Goal: Task Accomplishment & Management: Complete application form

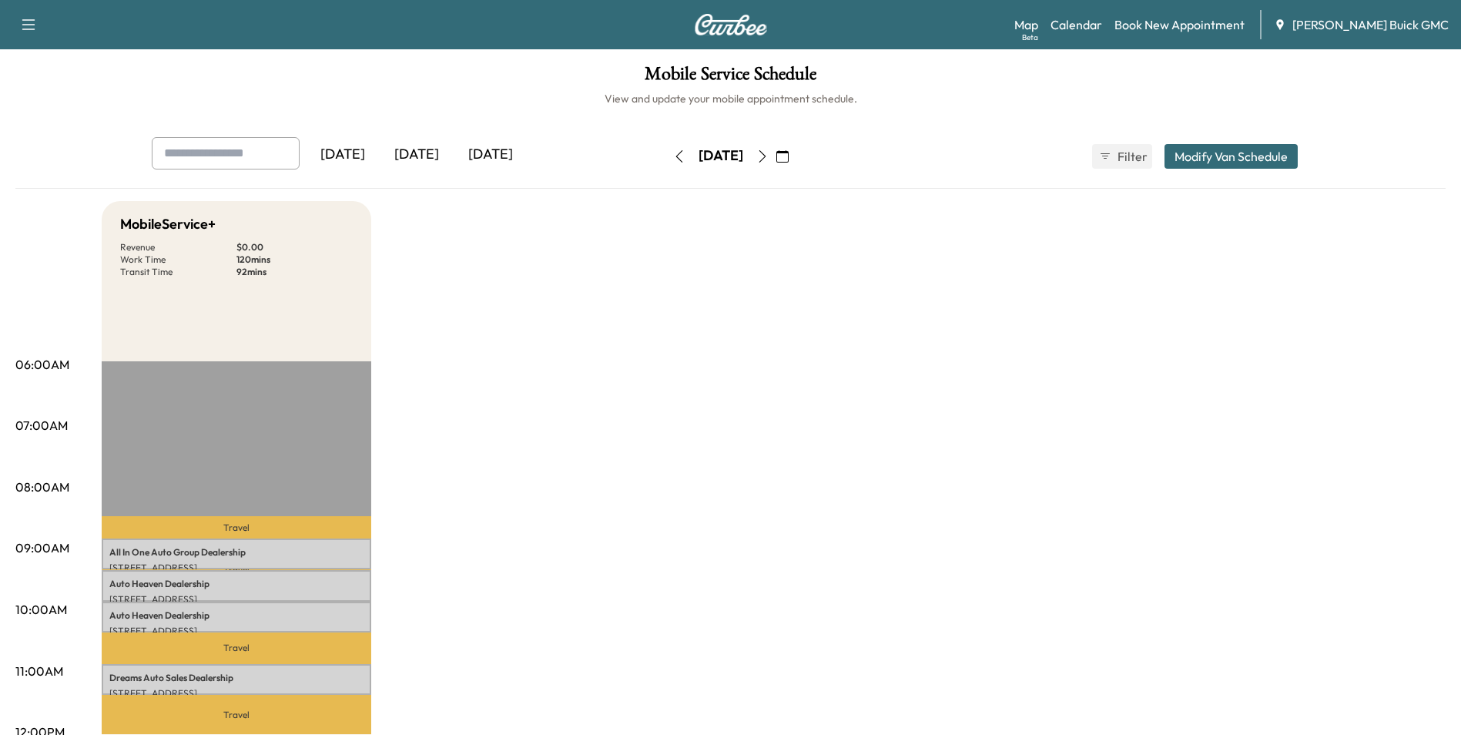
scroll to position [77, 0]
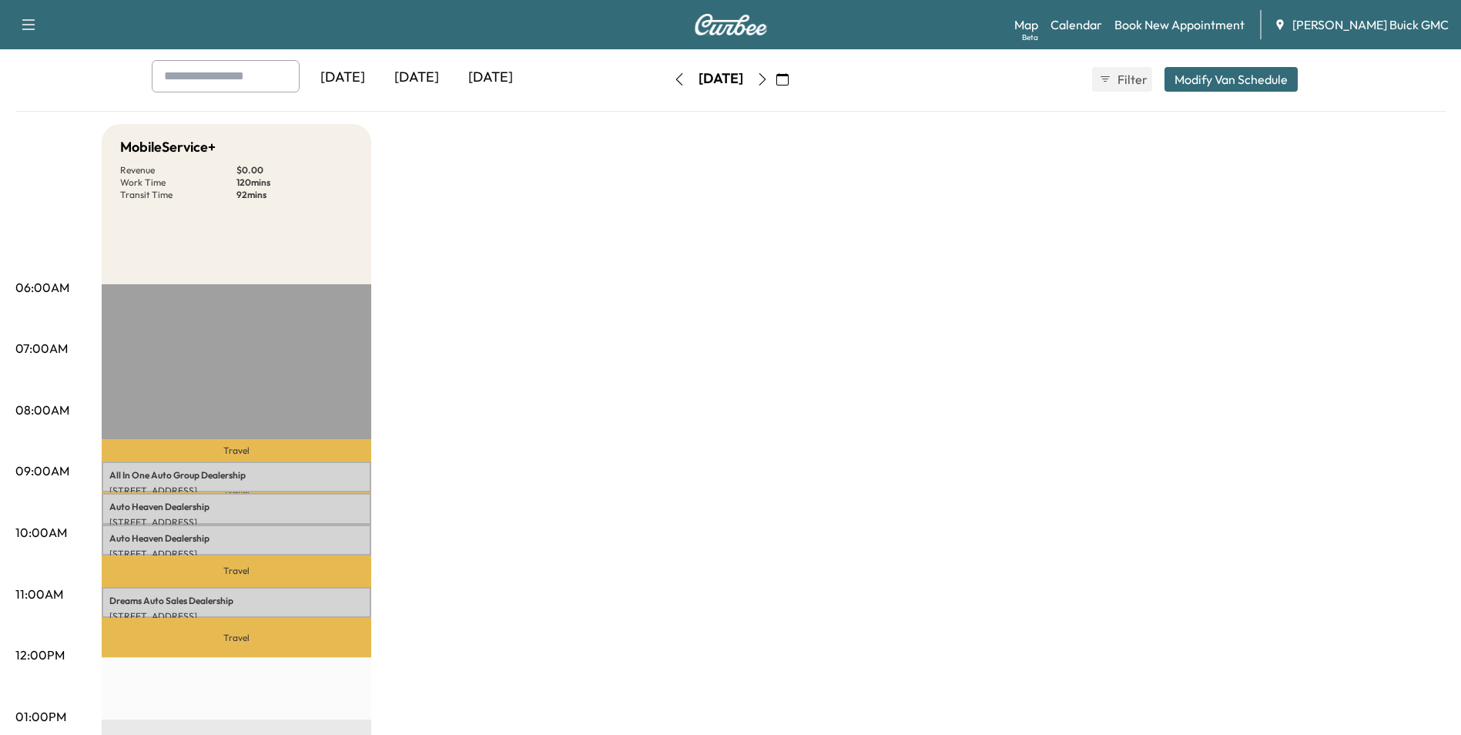
drag, startPoint x: 1227, startPoint y: 664, endPoint x: 1233, endPoint y: 648, distance: 17.6
click at [1230, 669] on div "MobileService+ Revenue $ 0.00 Work Time 120 mins Transit Time 92 mins Travel Al…" at bounding box center [774, 701] width 1344 height 1155
drag, startPoint x: 1144, startPoint y: 380, endPoint x: 1183, endPoint y: 375, distance: 39.6
click at [1146, 380] on div "MobileService+ Revenue $ 0.00 Work Time 120 mins Transit Time 92 mins Travel Al…" at bounding box center [774, 701] width 1344 height 1155
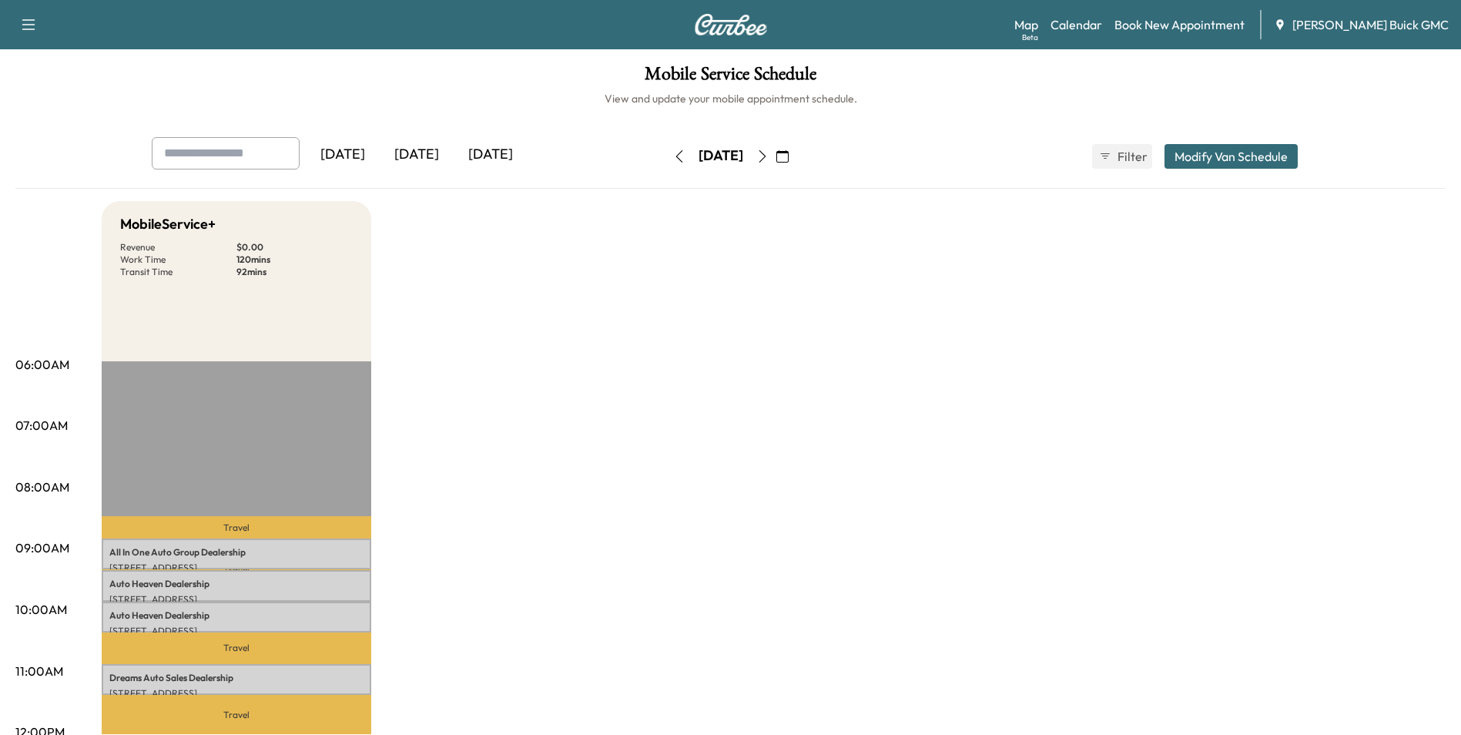
click at [788, 154] on icon "button" at bounding box center [782, 156] width 12 height 12
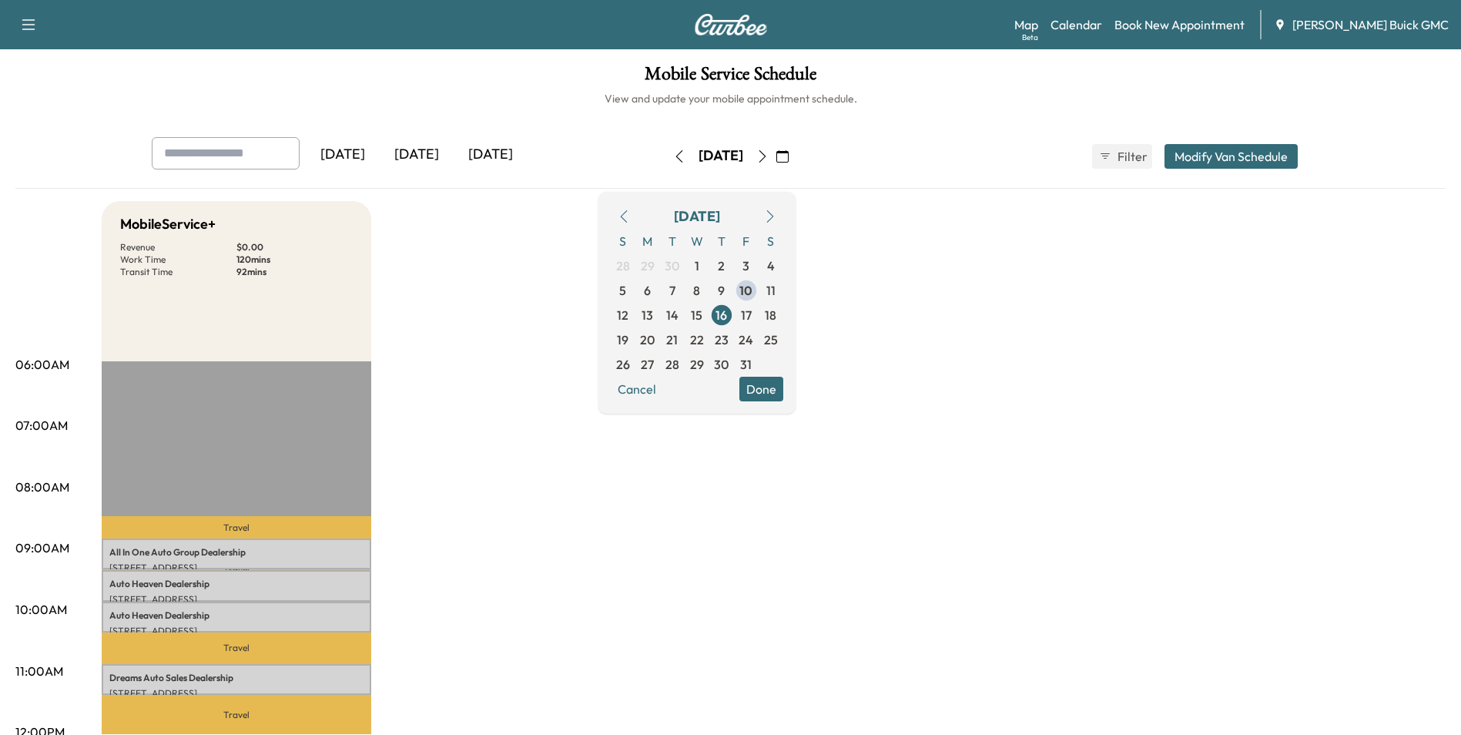
click at [751, 311] on span "17" at bounding box center [746, 315] width 11 height 18
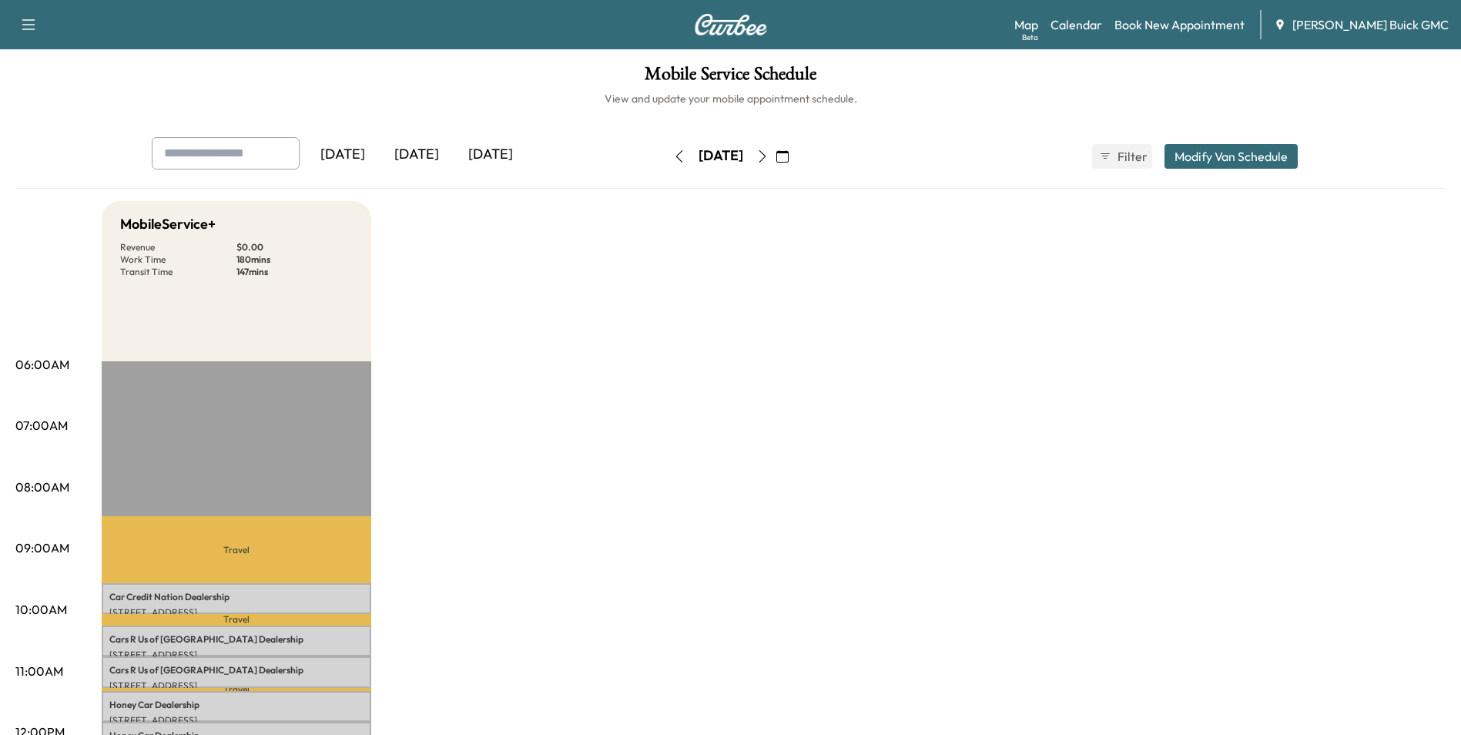
click at [675, 154] on icon "button" at bounding box center [678, 156] width 7 height 12
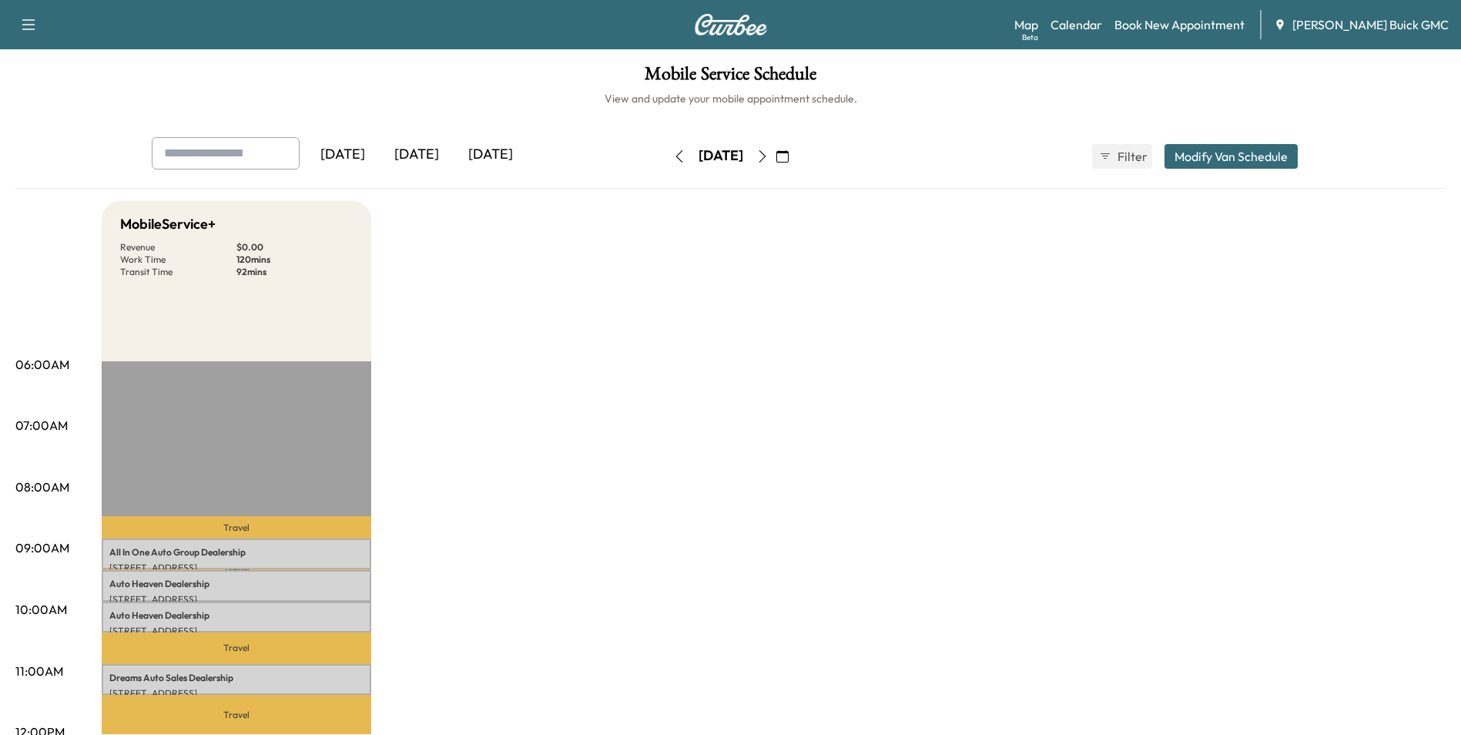
click at [675, 156] on icon "button" at bounding box center [678, 156] width 7 height 12
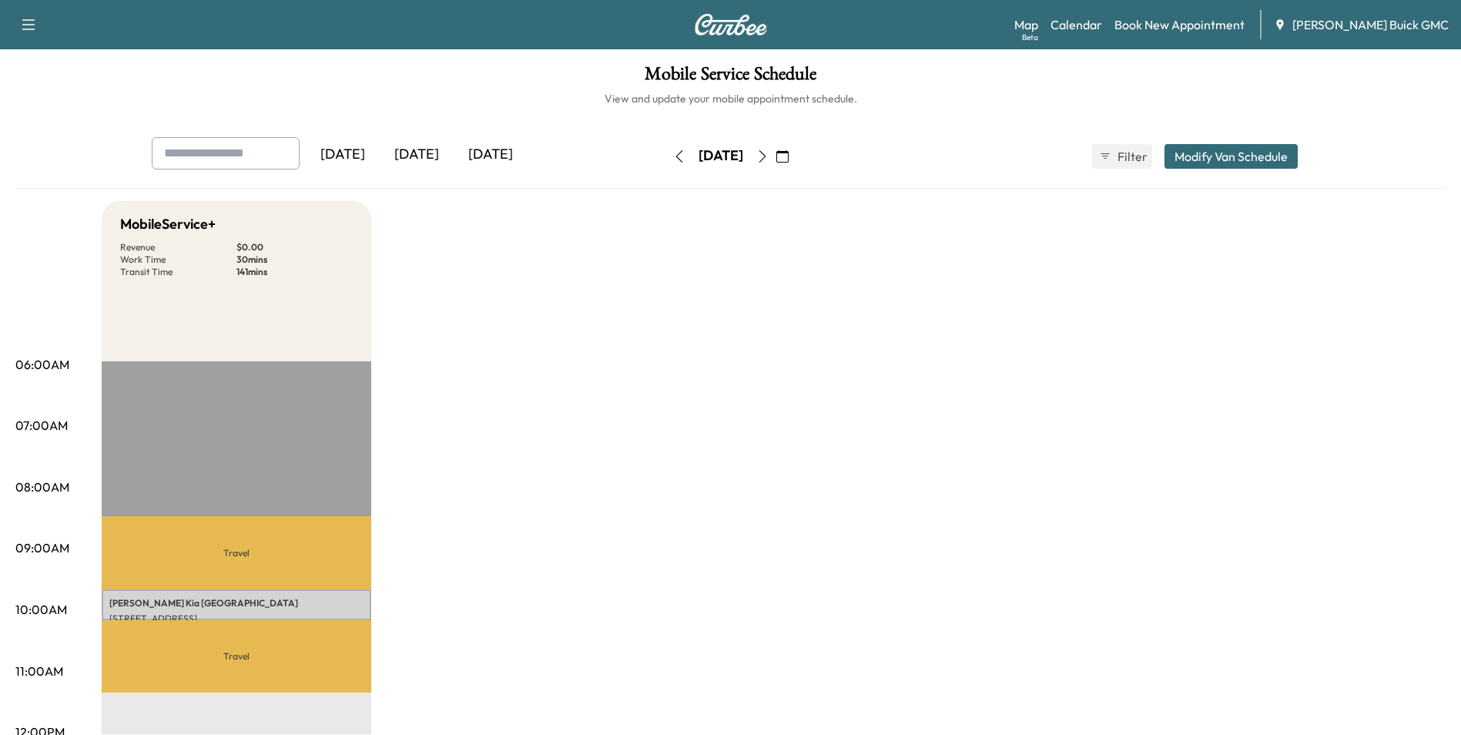
click at [673, 155] on icon "button" at bounding box center [679, 156] width 12 height 12
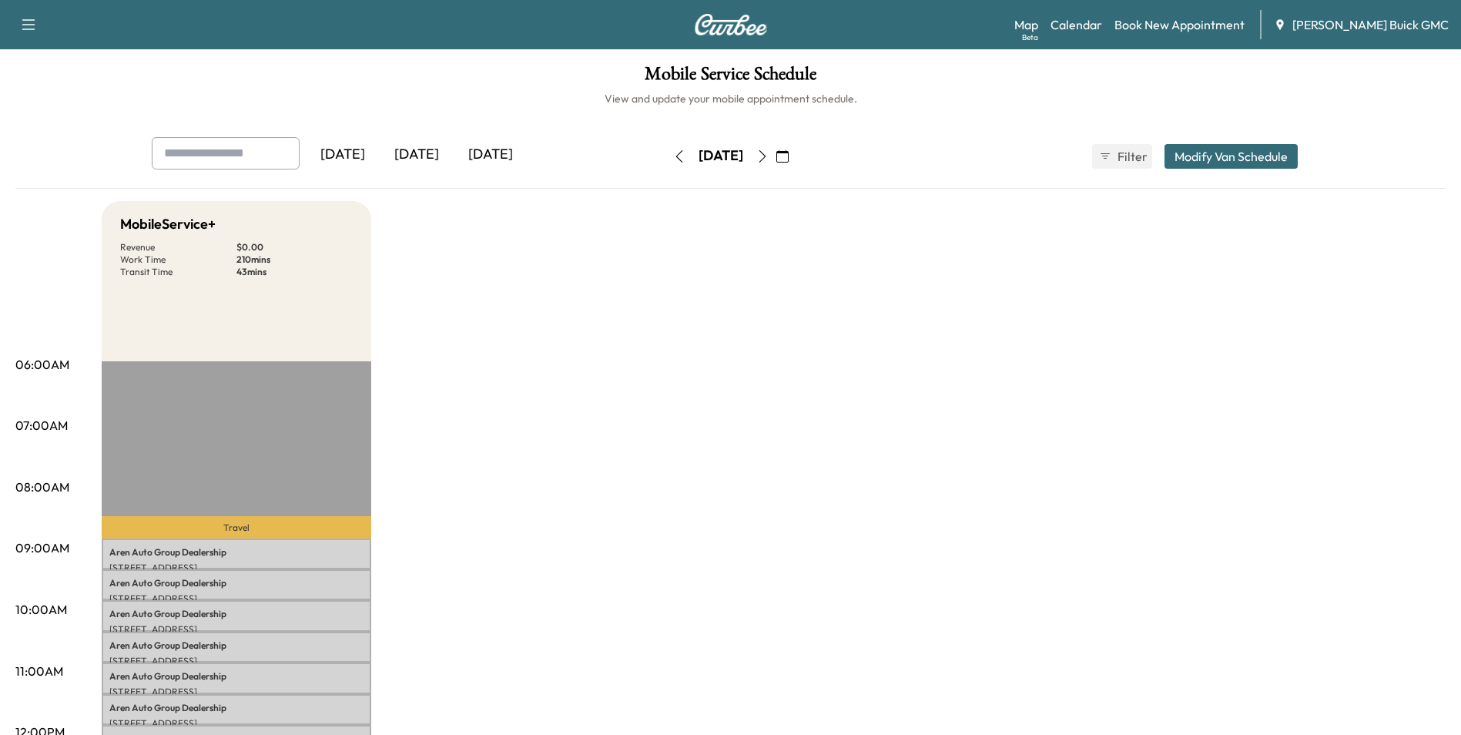
click at [675, 156] on icon "button" at bounding box center [678, 156] width 7 height 12
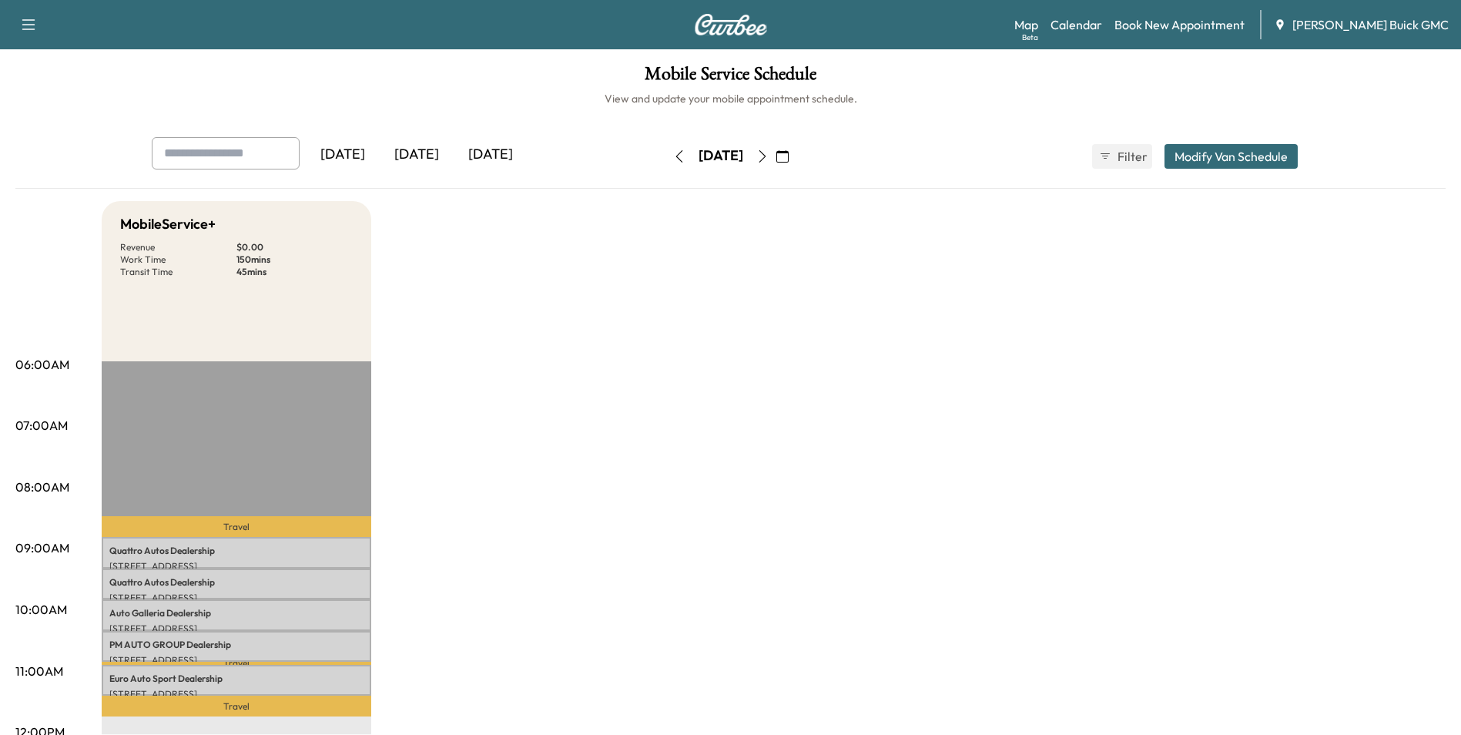
click at [768, 154] on icon "button" at bounding box center [762, 156] width 12 height 12
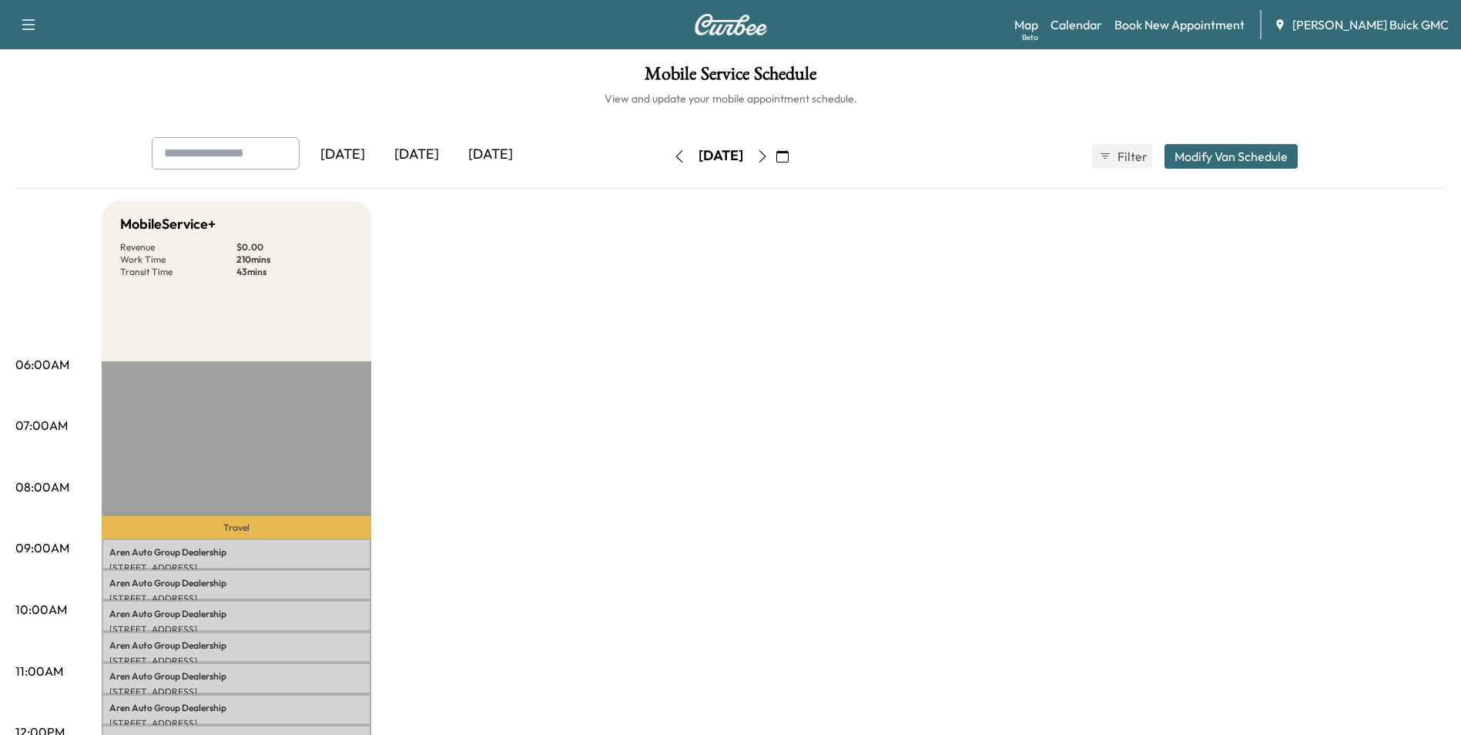
click at [765, 152] on icon "button" at bounding box center [761, 156] width 7 height 12
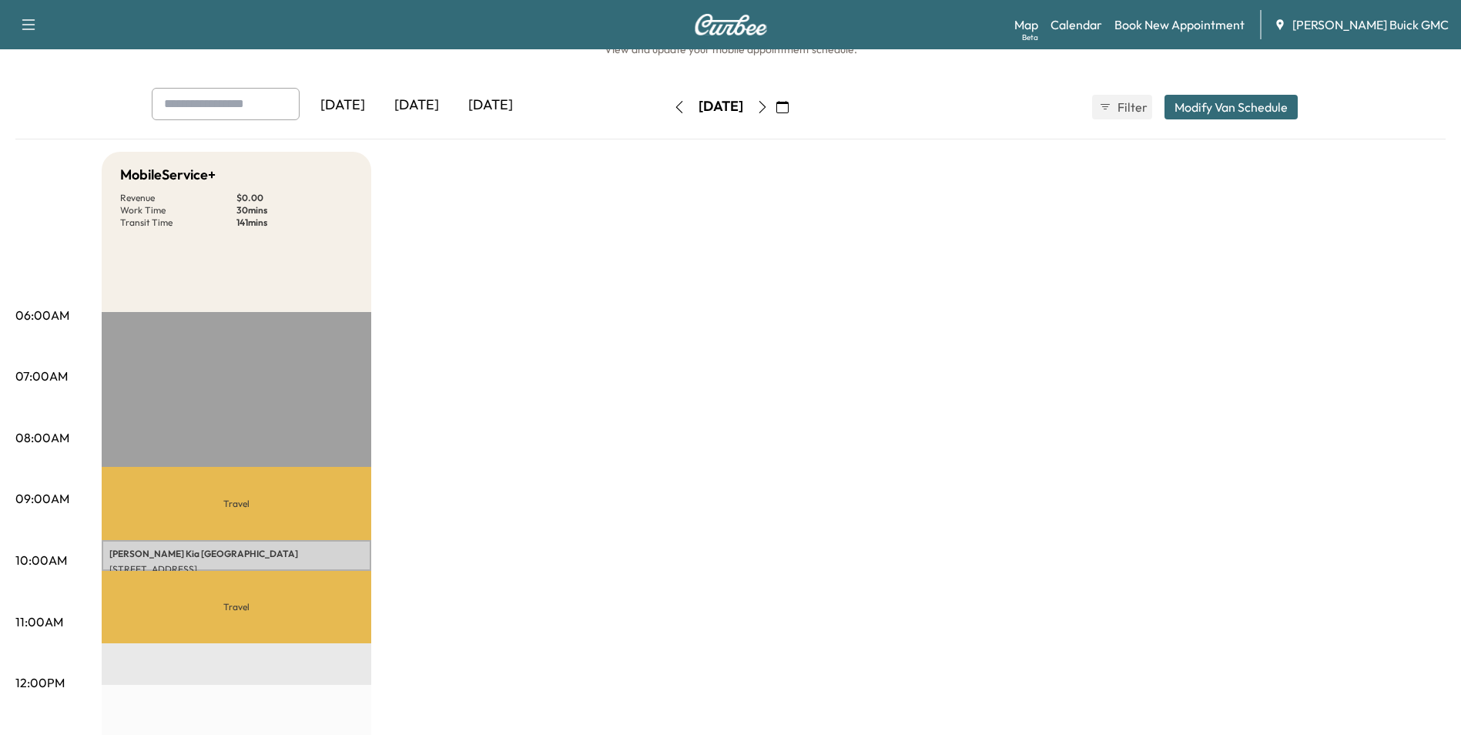
scroll to position [77, 0]
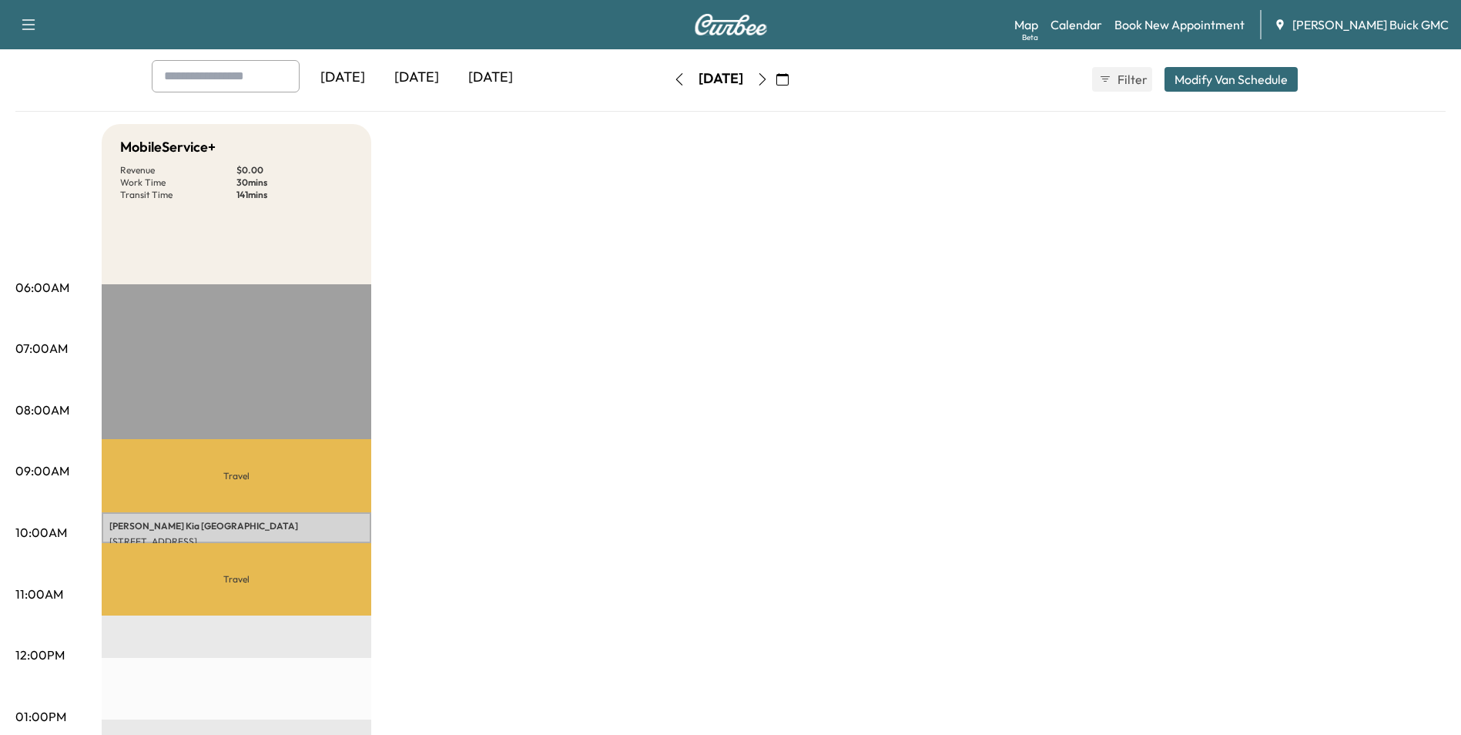
click at [873, 323] on div "MobileService+ Revenue $ 0.00 Work Time 30 mins Transit Time 141 mins Travel [P…" at bounding box center [774, 701] width 1344 height 1155
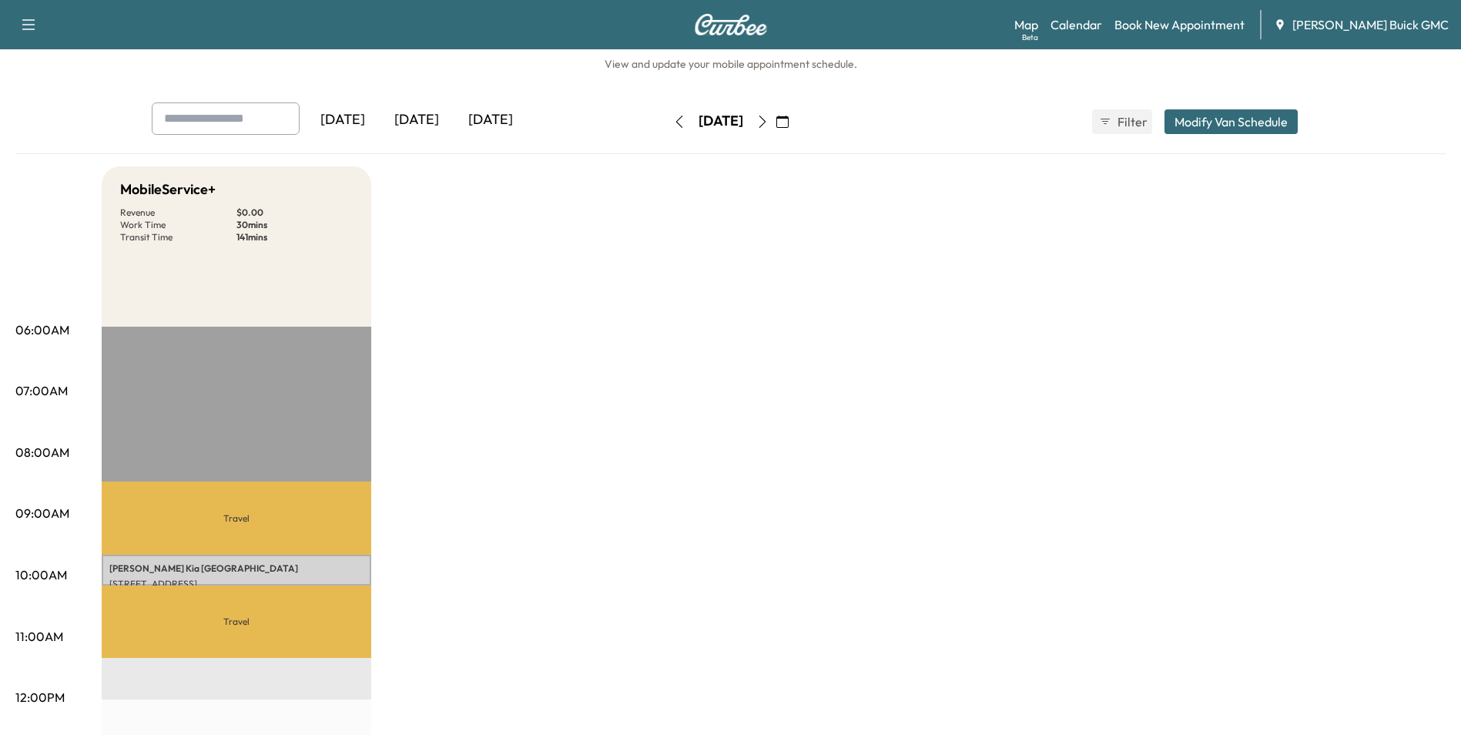
scroll to position [0, 0]
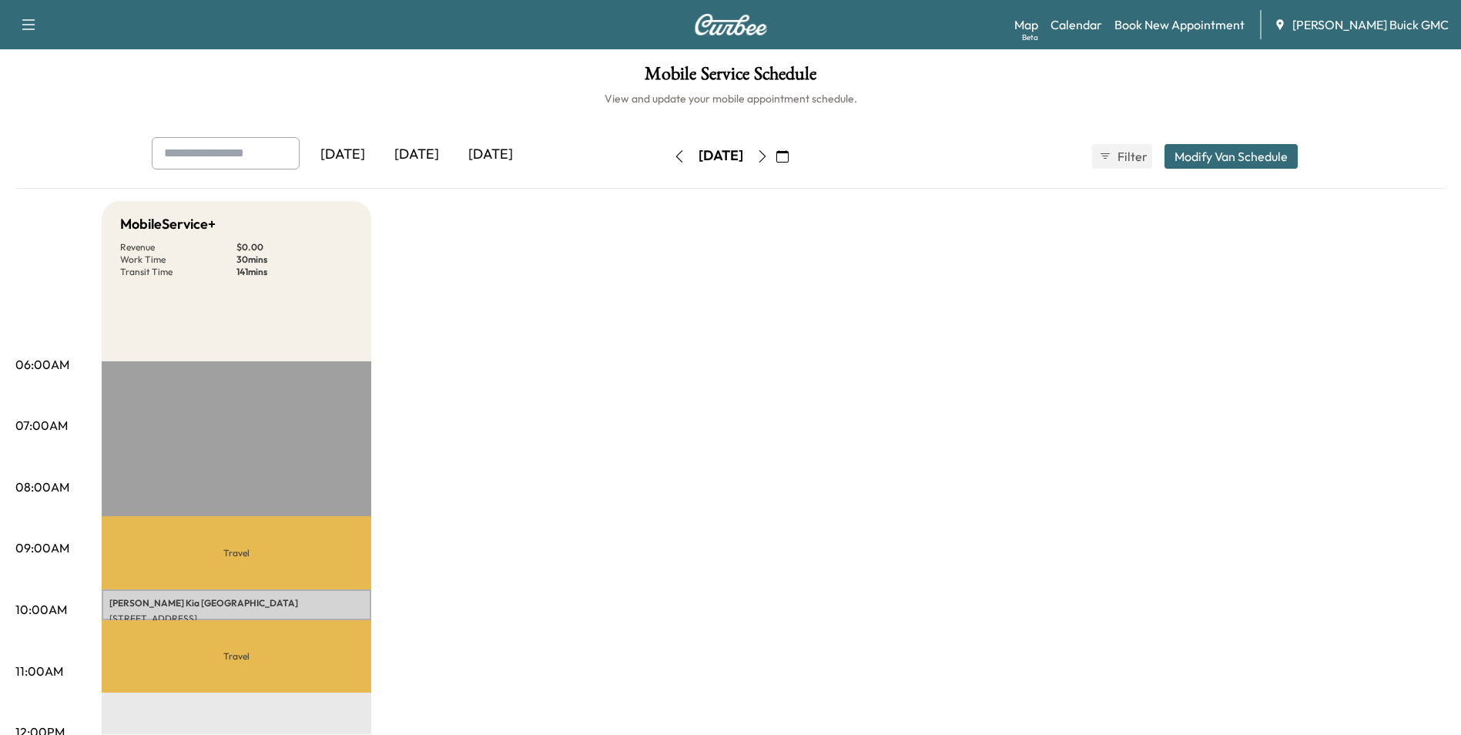
click at [768, 155] on icon "button" at bounding box center [762, 156] width 12 height 12
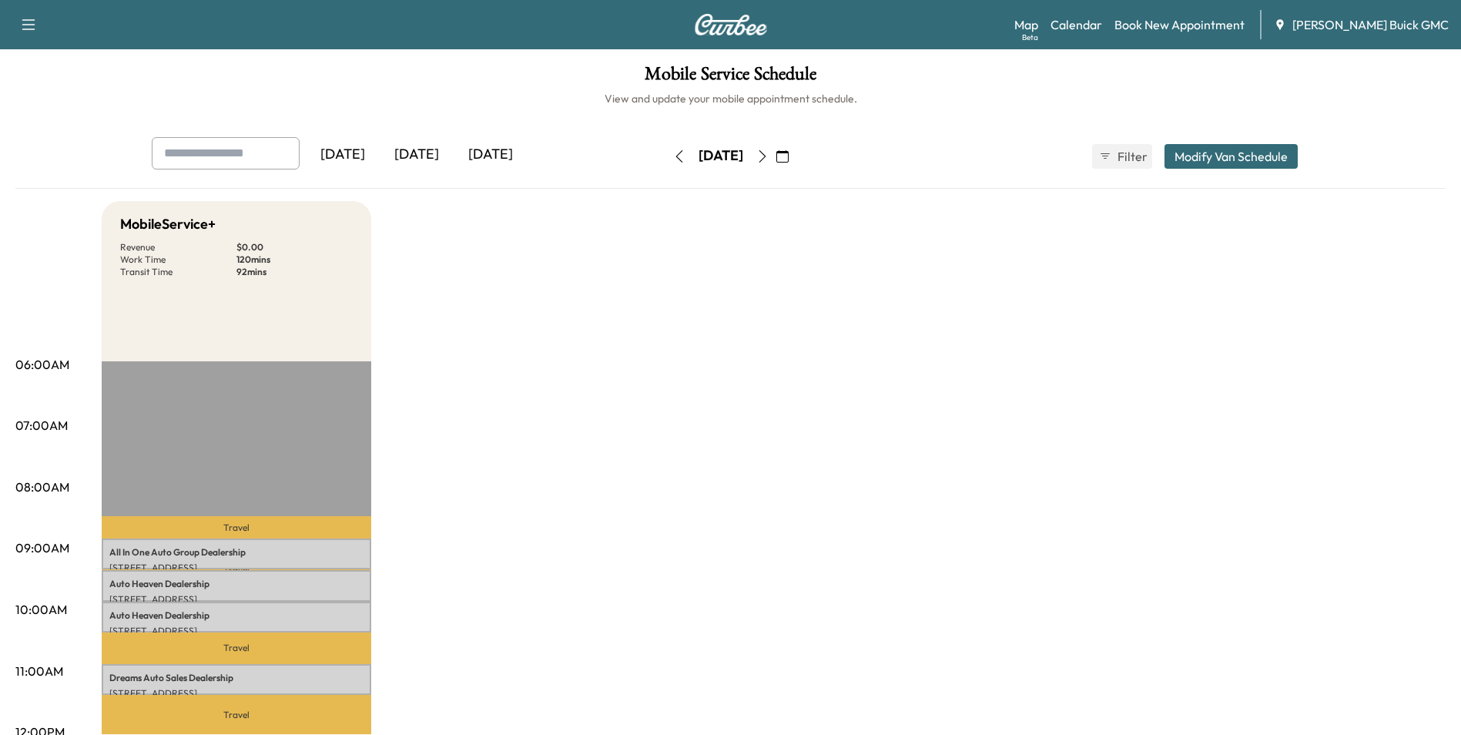
click at [768, 153] on icon "button" at bounding box center [762, 156] width 12 height 12
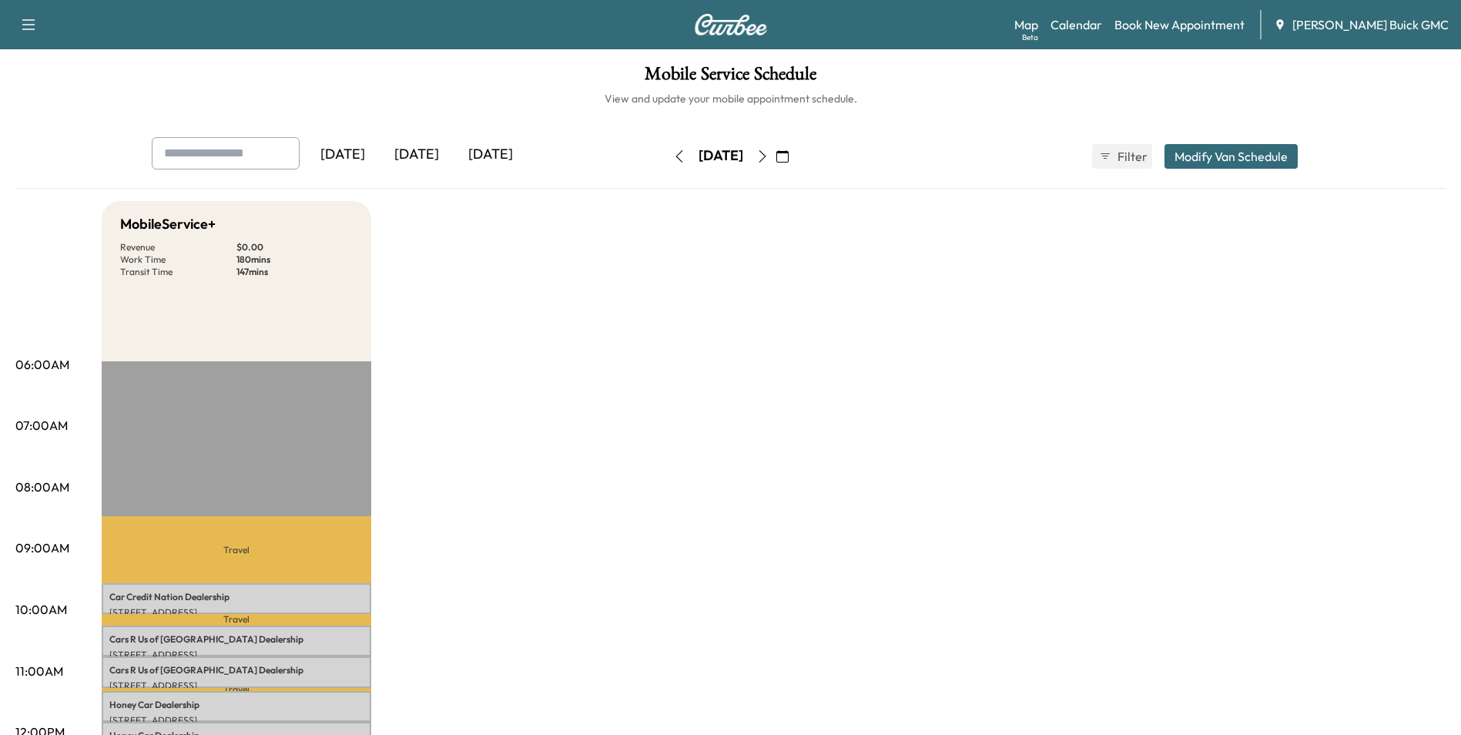
click at [673, 155] on icon "button" at bounding box center [679, 156] width 12 height 12
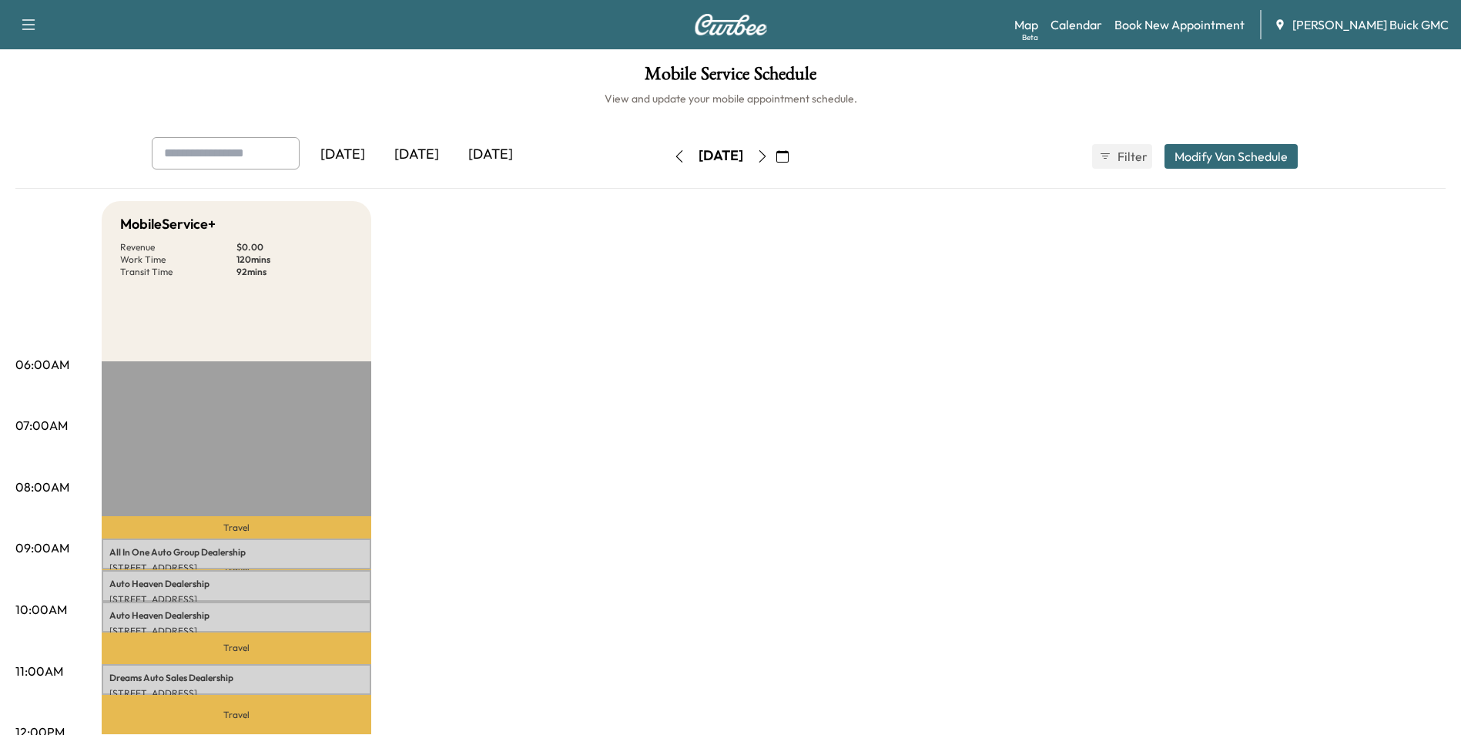
click at [673, 156] on icon "button" at bounding box center [679, 156] width 12 height 12
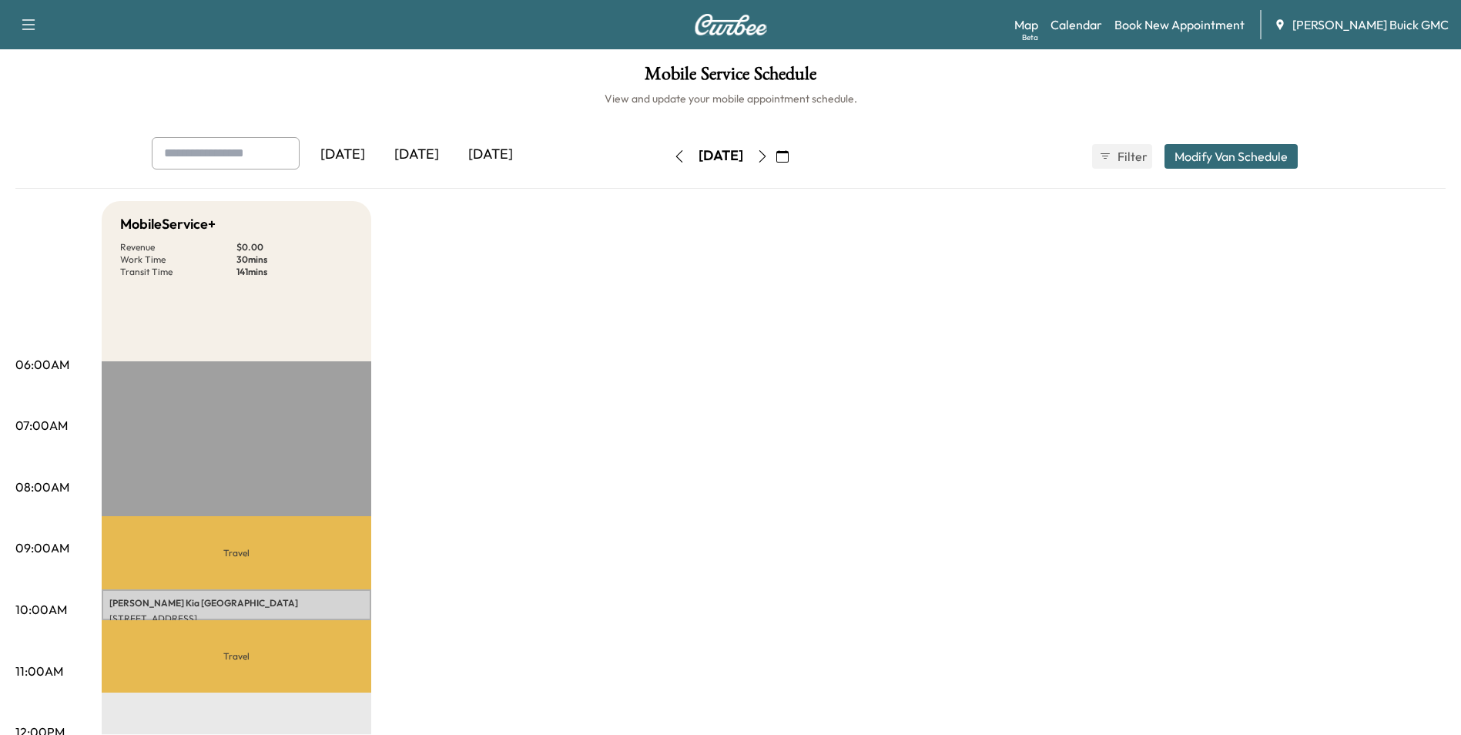
drag, startPoint x: 735, startPoint y: 392, endPoint x: 691, endPoint y: 429, distance: 57.4
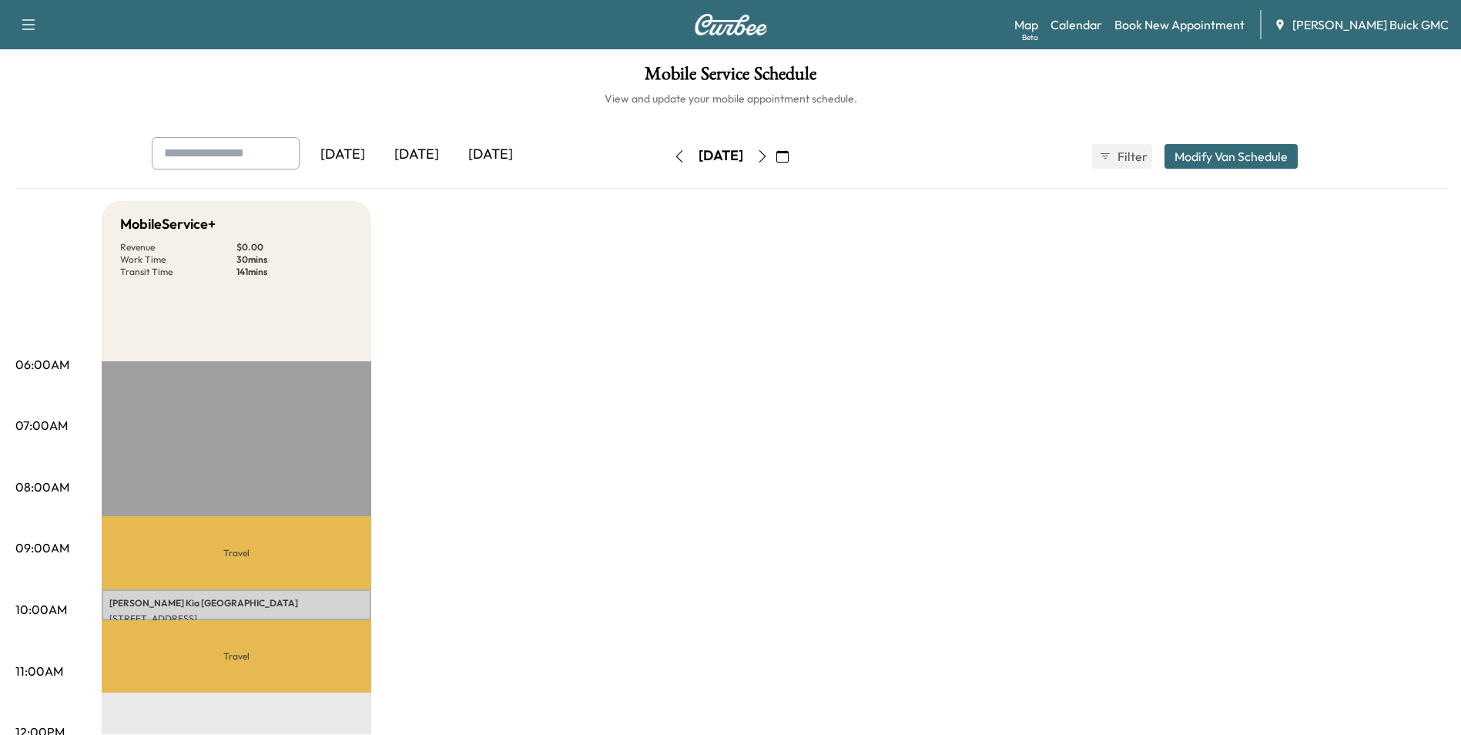
drag, startPoint x: 804, startPoint y: 384, endPoint x: 814, endPoint y: 384, distance: 10.0
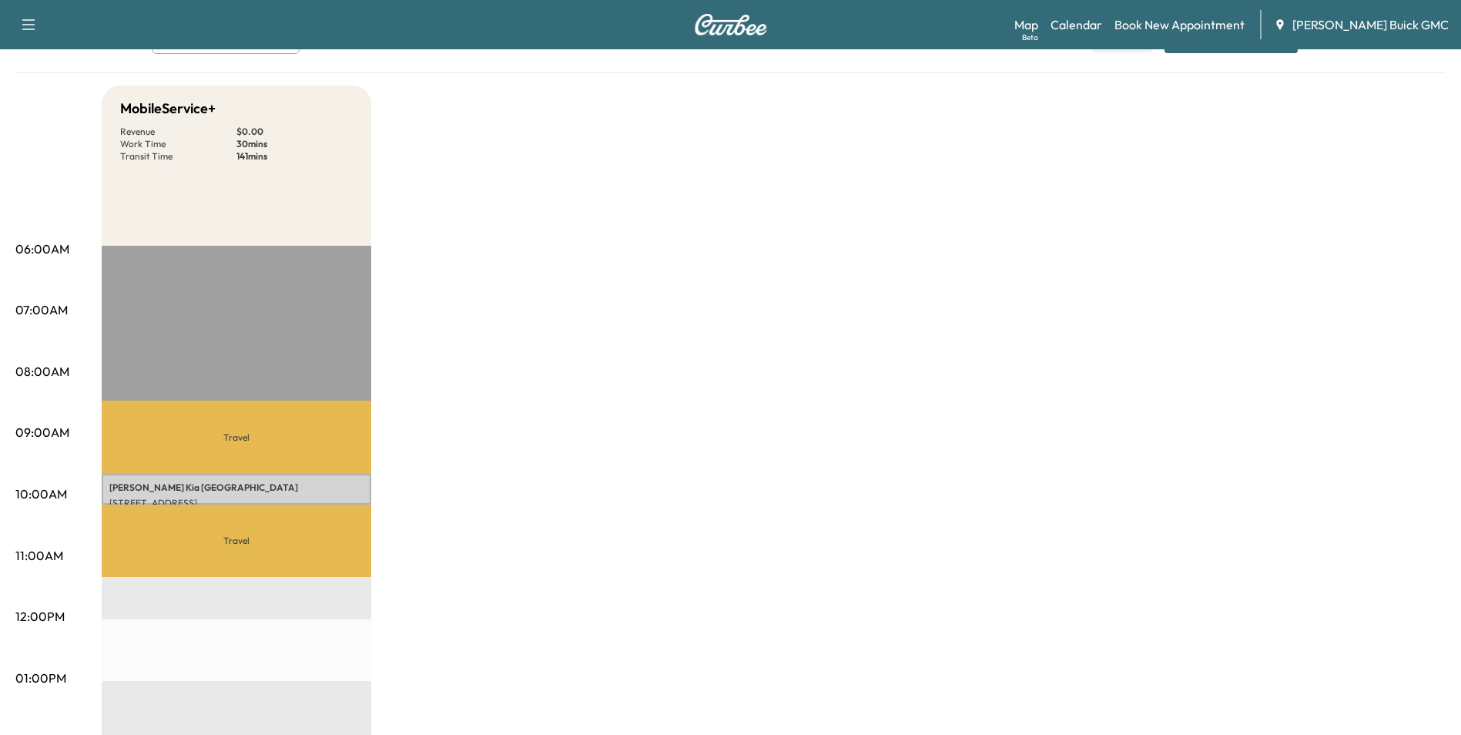
scroll to position [154, 0]
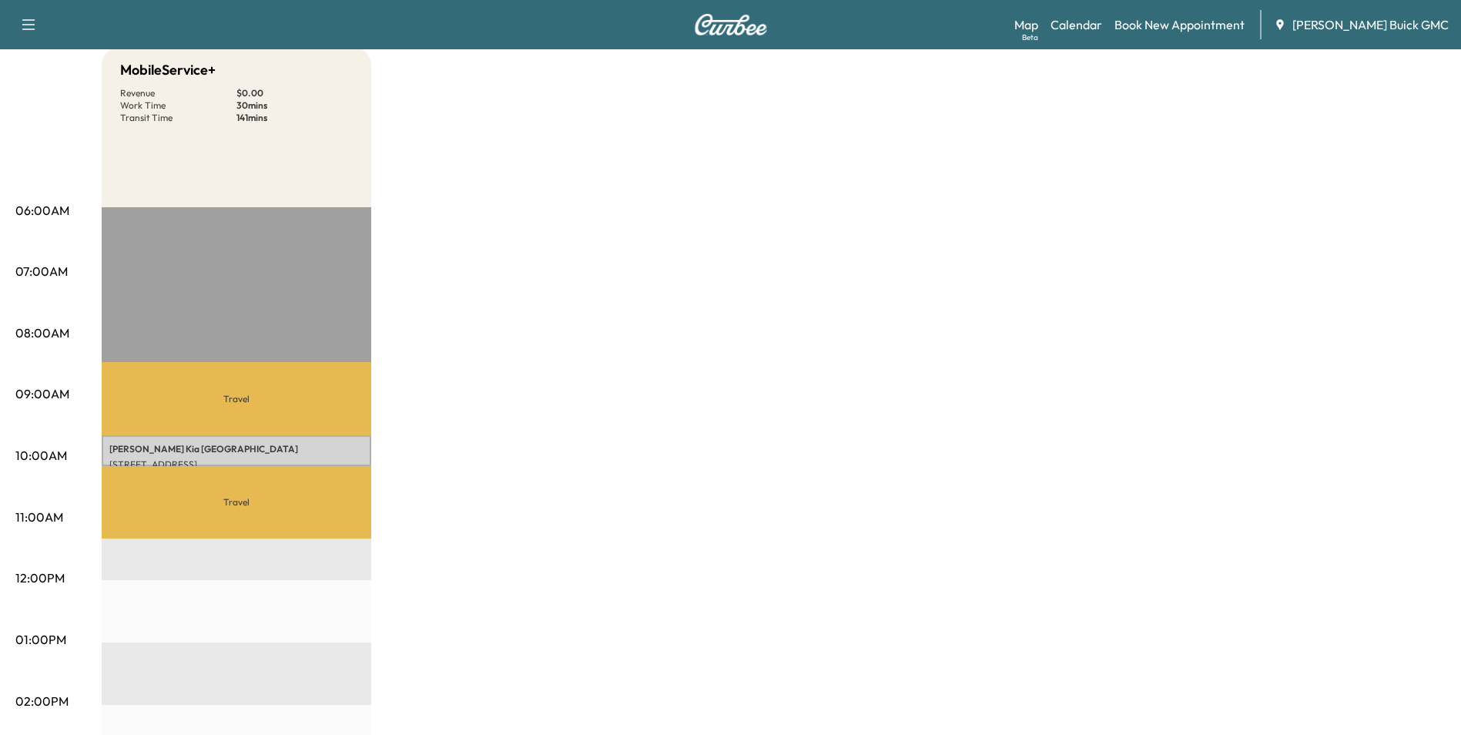
click at [802, 503] on div "MobileService+ Revenue $ 0.00 Work Time 30 mins Transit Time 141 mins Travel [P…" at bounding box center [774, 624] width 1344 height 1155
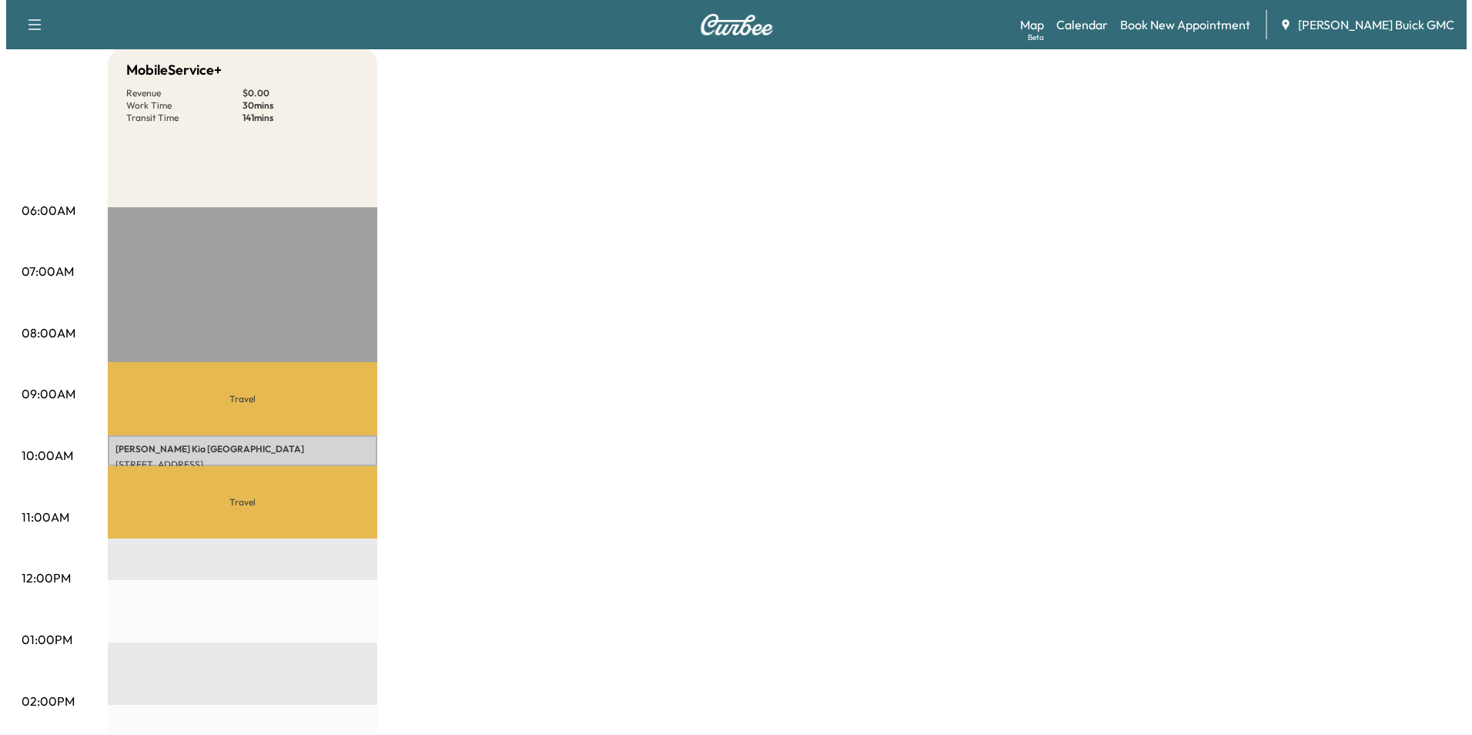
scroll to position [0, 0]
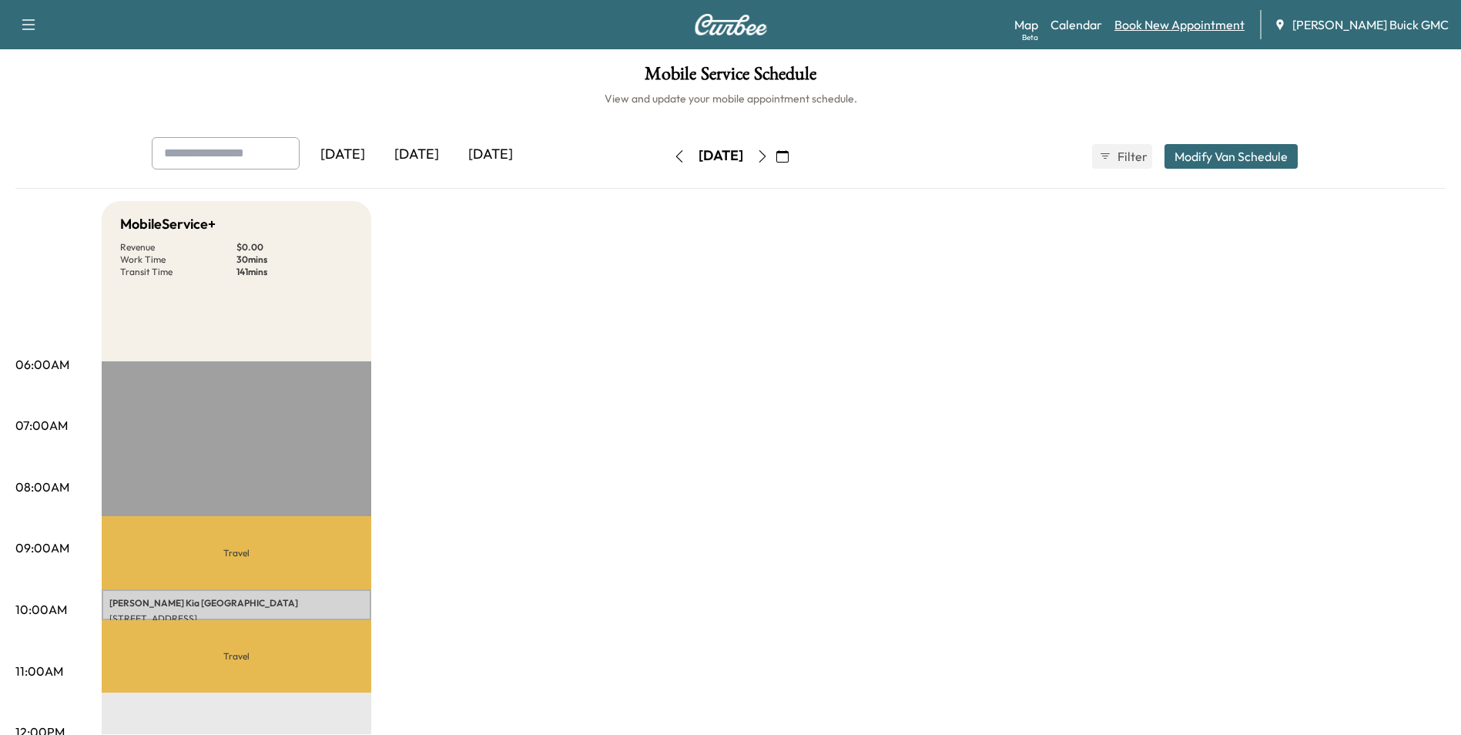
click at [1185, 20] on link "Book New Appointment" at bounding box center [1179, 24] width 130 height 18
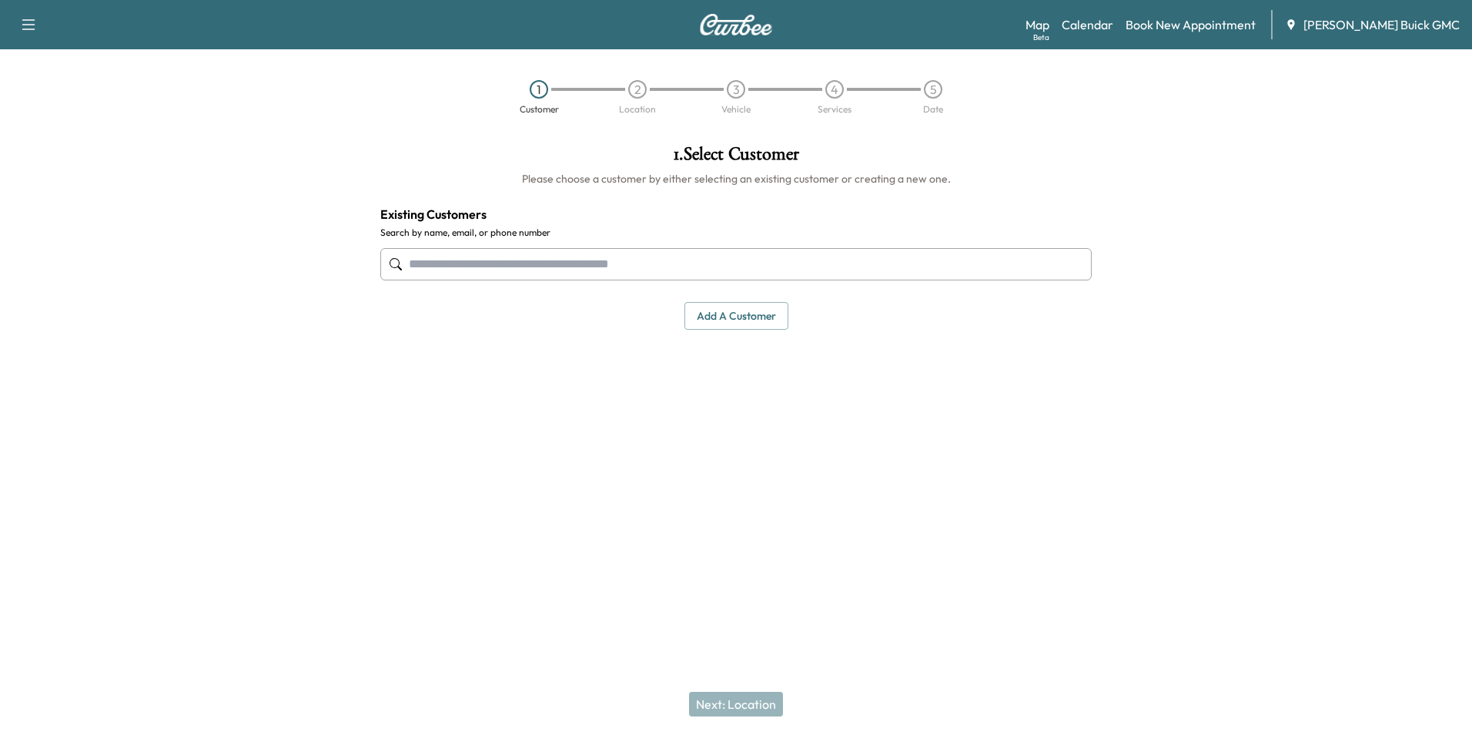
click at [747, 271] on input "text" at bounding box center [735, 264] width 711 height 32
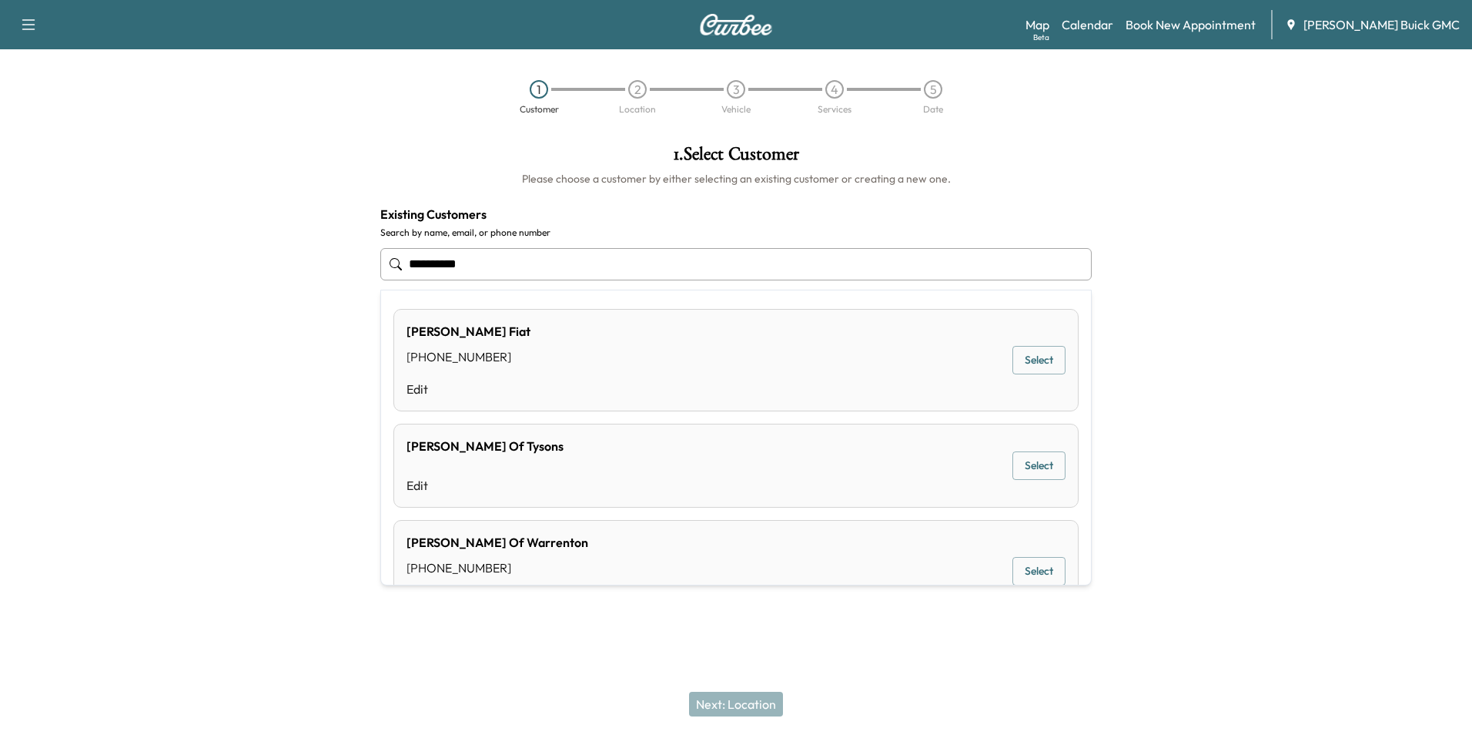
click at [534, 263] on input "**********" at bounding box center [735, 264] width 711 height 32
type input "*"
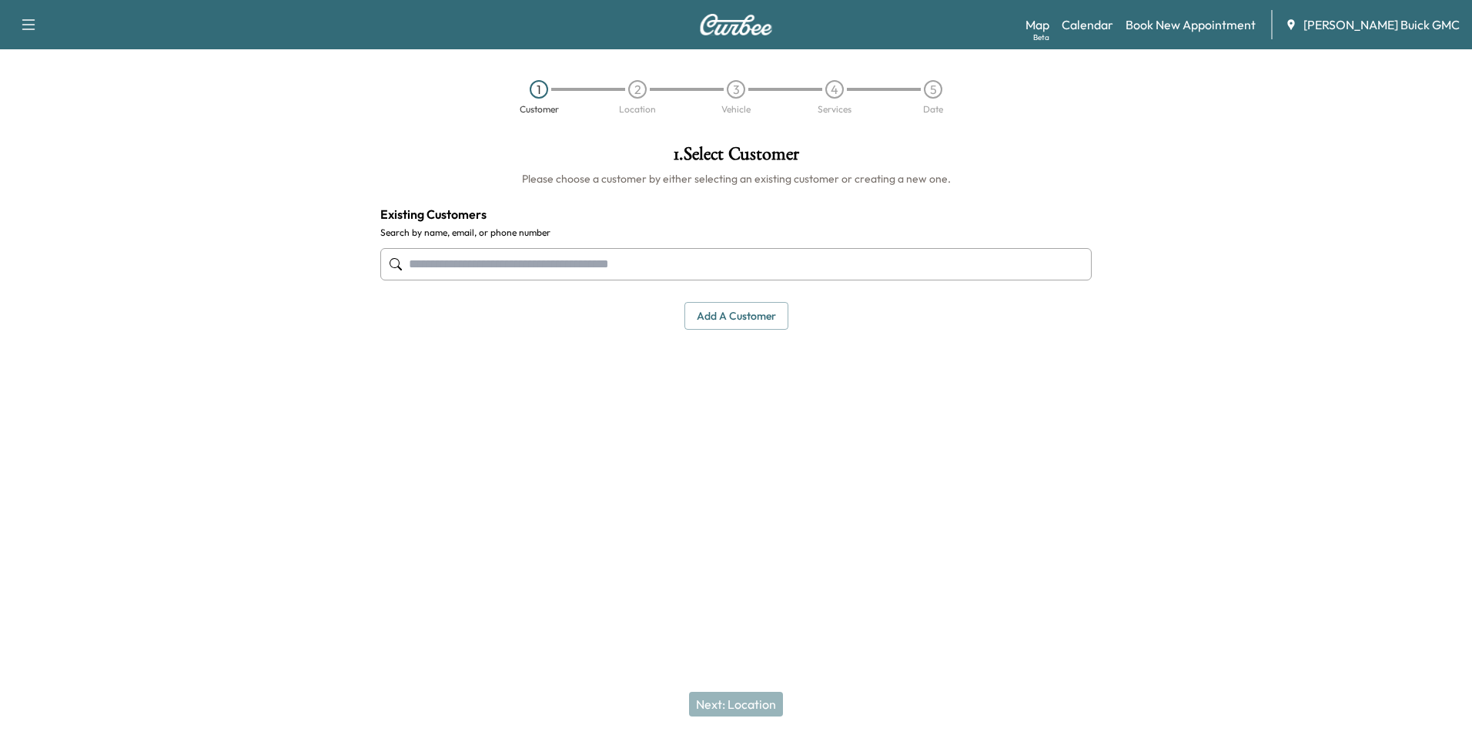
click at [753, 318] on button "Add a customer" at bounding box center [736, 316] width 104 height 28
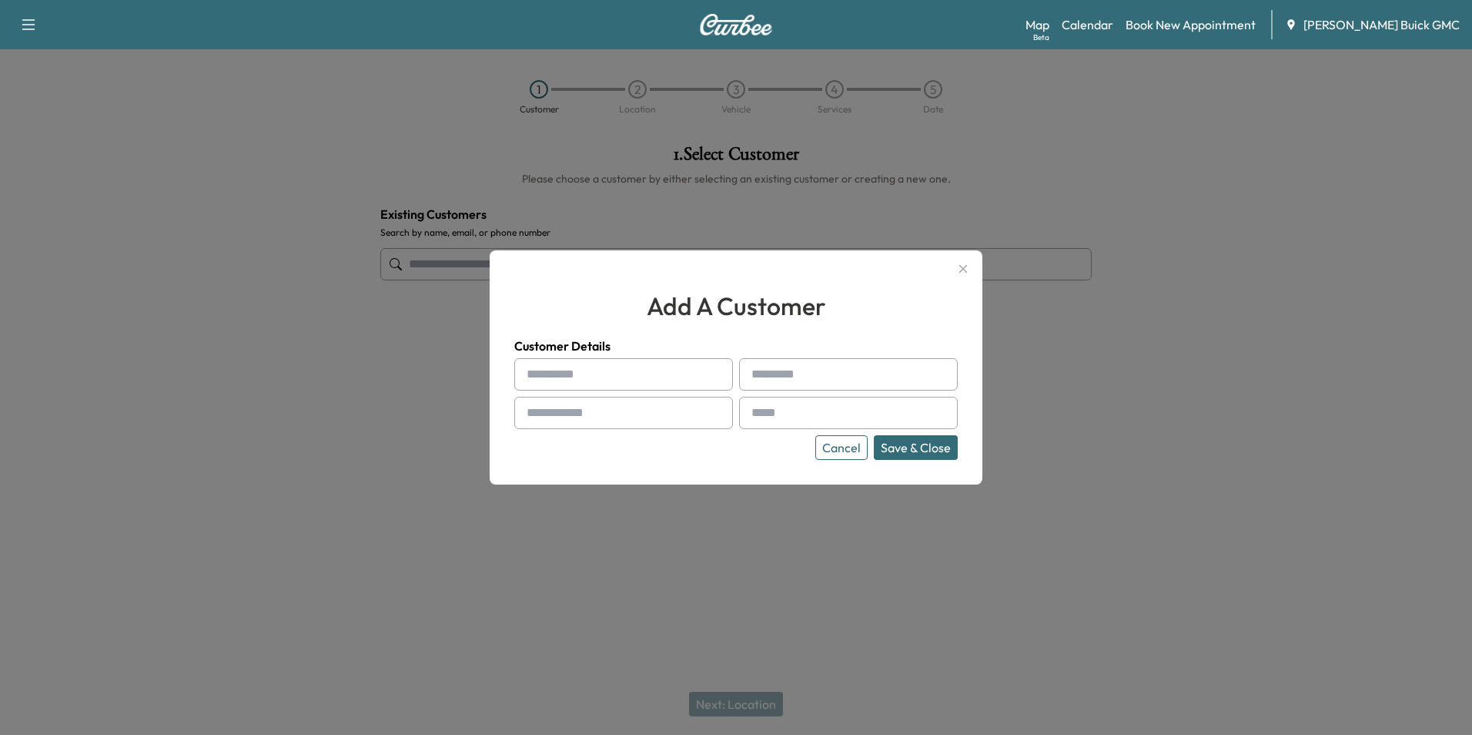
drag, startPoint x: 668, startPoint y: 376, endPoint x: 643, endPoint y: 384, distance: 26.8
click at [669, 376] on input "text" at bounding box center [623, 374] width 219 height 32
type input "**********"
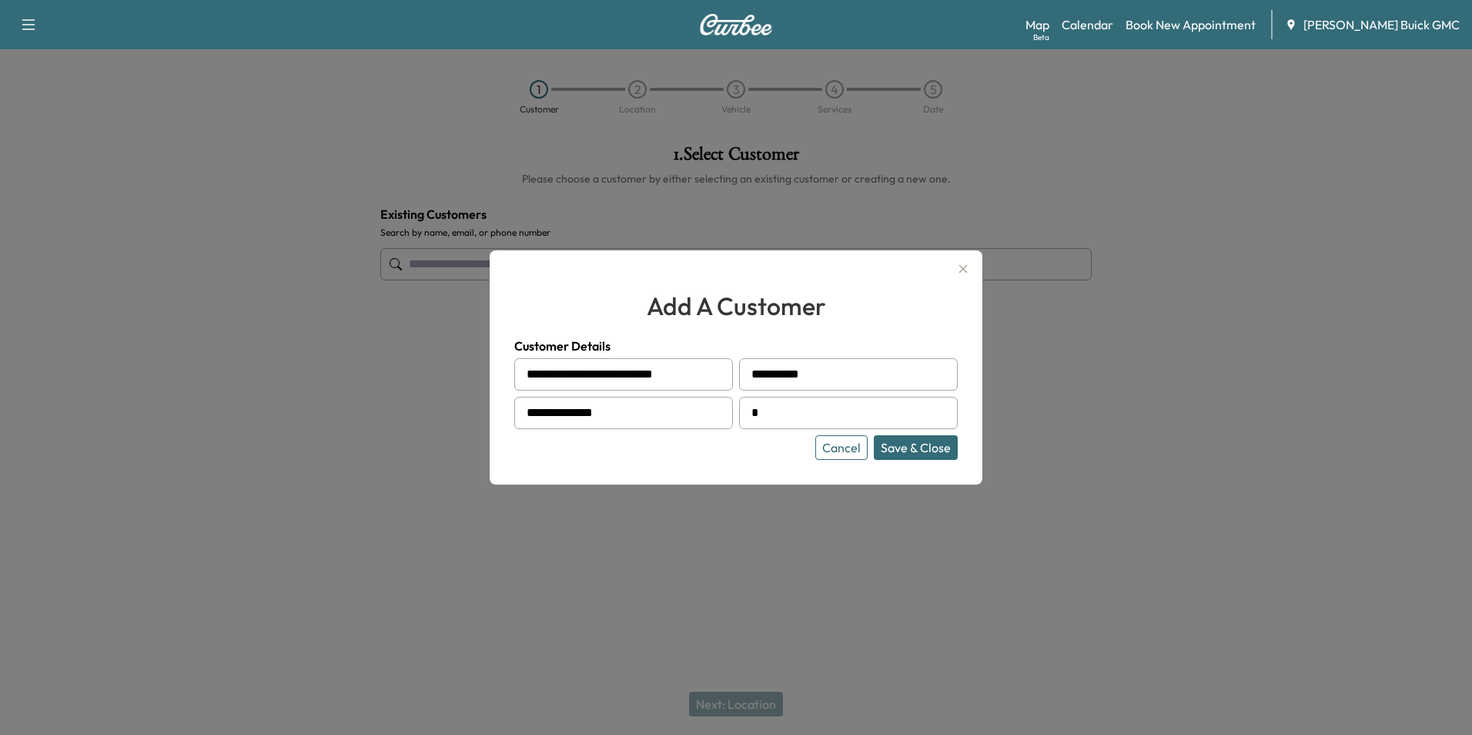
type input "**********"
drag, startPoint x: 799, startPoint y: 455, endPoint x: 913, endPoint y: 460, distance: 114.1
click at [802, 455] on div "Cancel Save & Close" at bounding box center [735, 447] width 443 height 25
click at [923, 443] on button "Save & Close" at bounding box center [916, 447] width 84 height 25
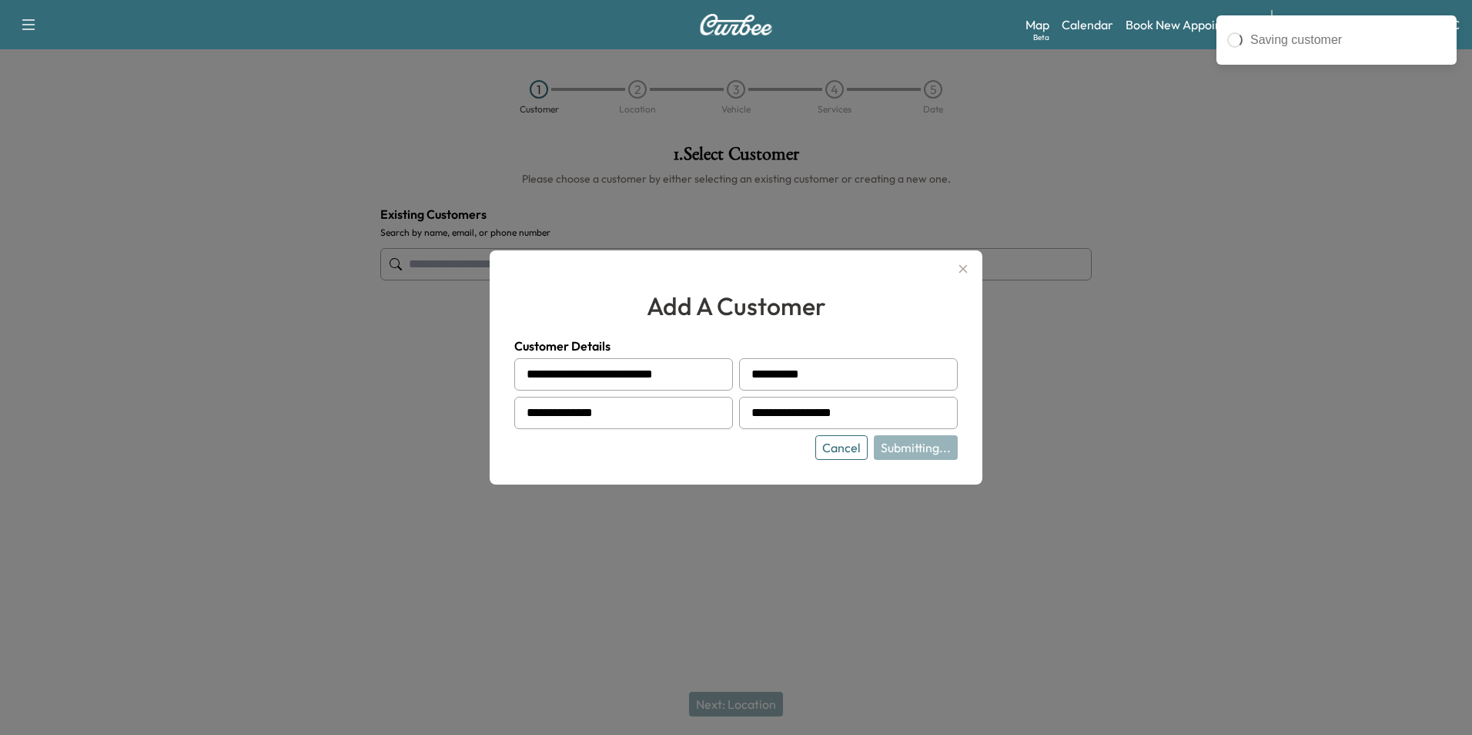
type input "**********"
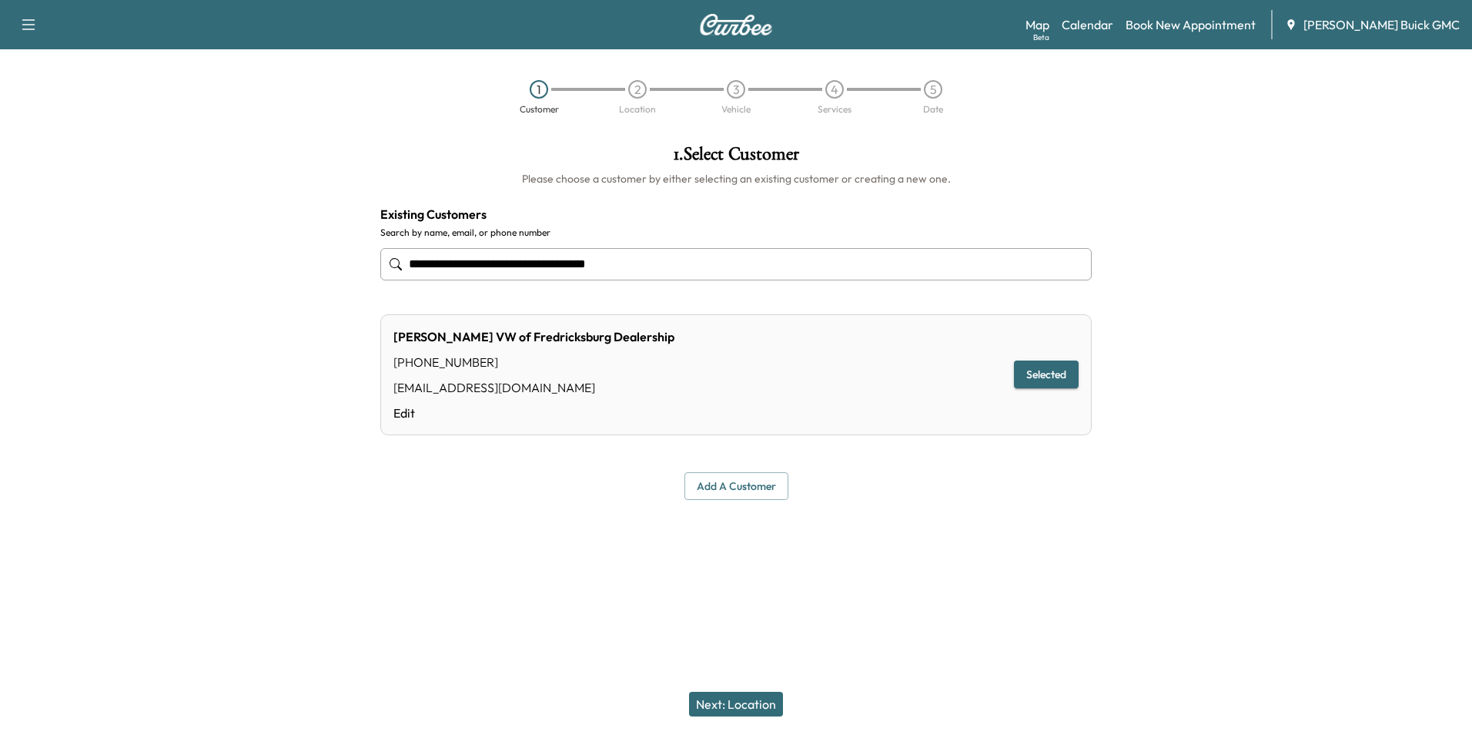
click at [743, 701] on button "Next: Location" at bounding box center [736, 703] width 94 height 25
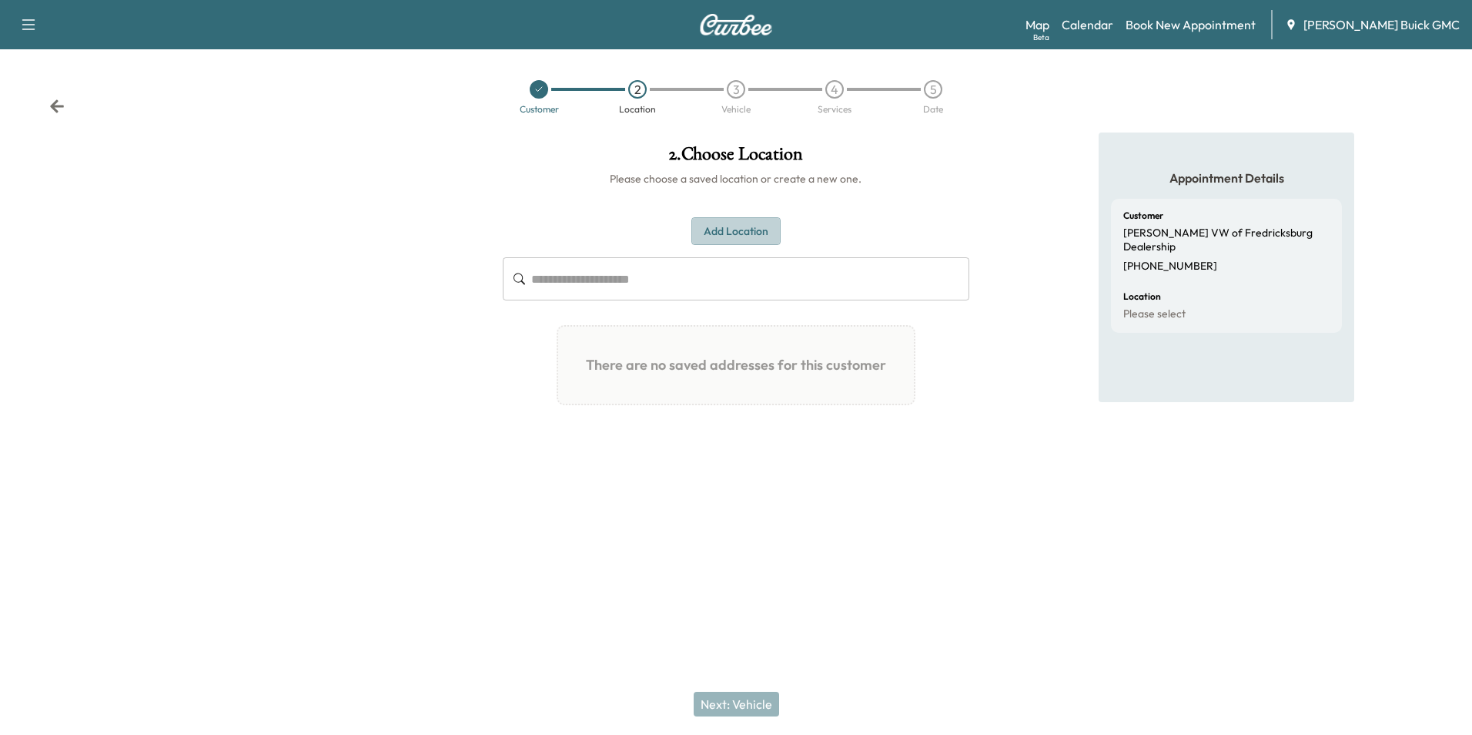
click at [748, 231] on button "Add Location" at bounding box center [735, 231] width 89 height 28
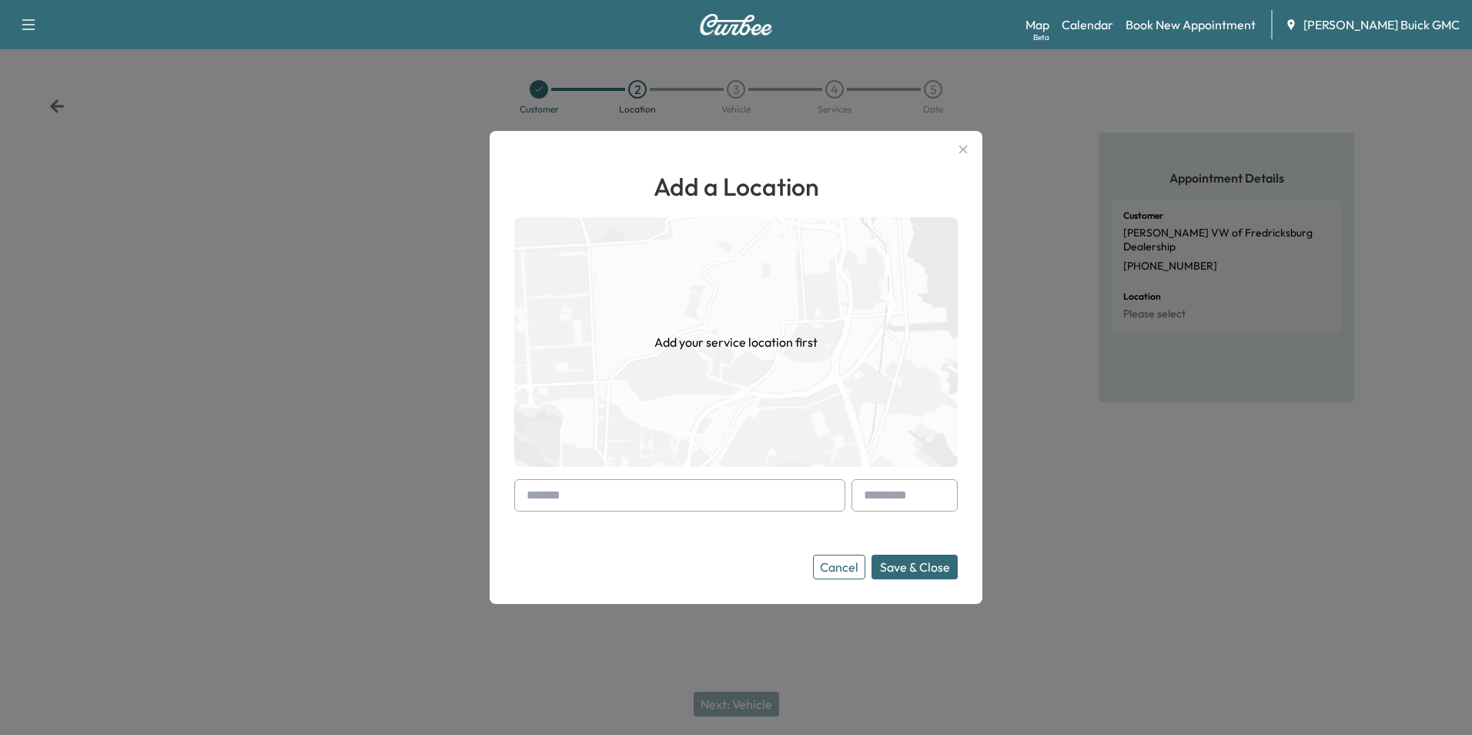
click at [686, 477] on div "Add a Location Add your service location first Cancel Save & Close" at bounding box center [735, 373] width 443 height 411
click at [682, 490] on input "text" at bounding box center [679, 495] width 331 height 32
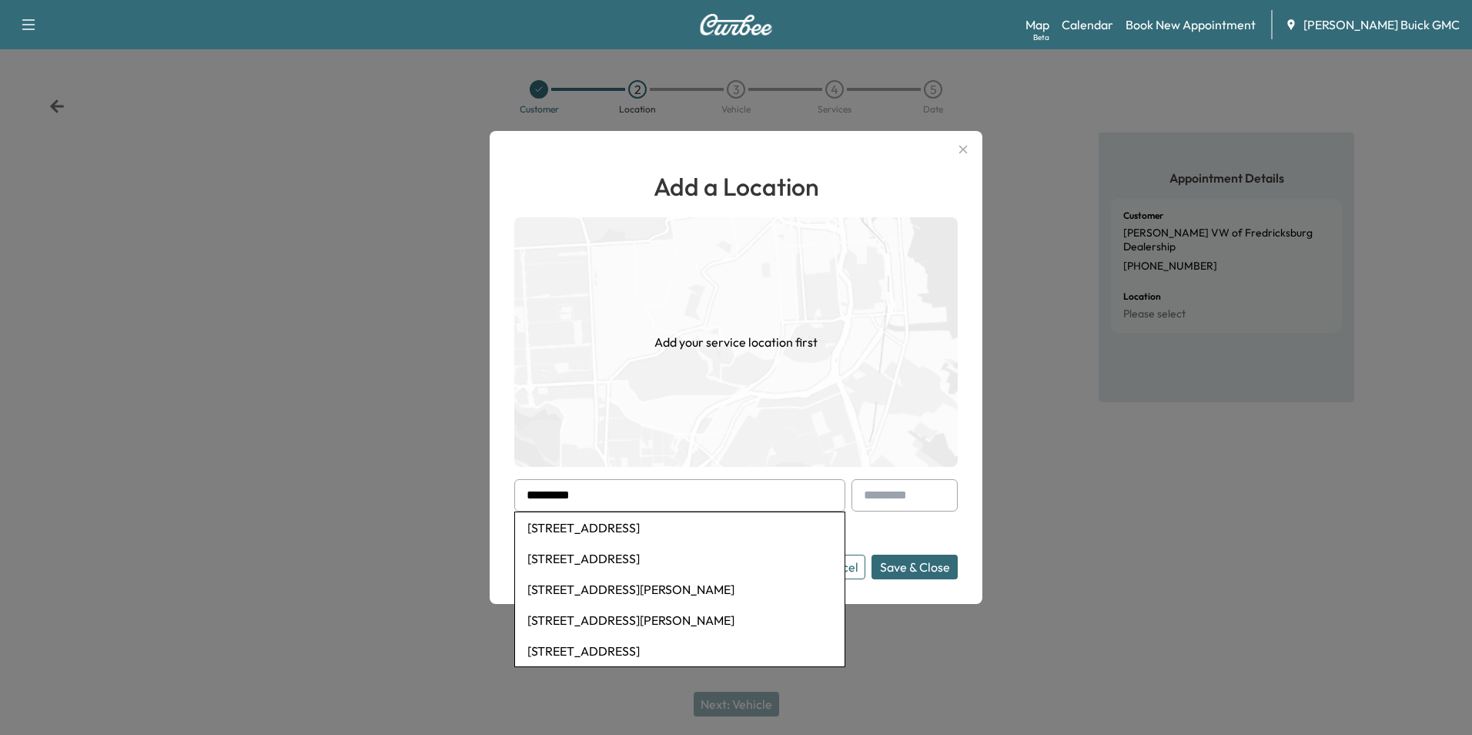
click at [748, 530] on li "[STREET_ADDRESS]" at bounding box center [680, 527] width 330 height 31
type input "**********"
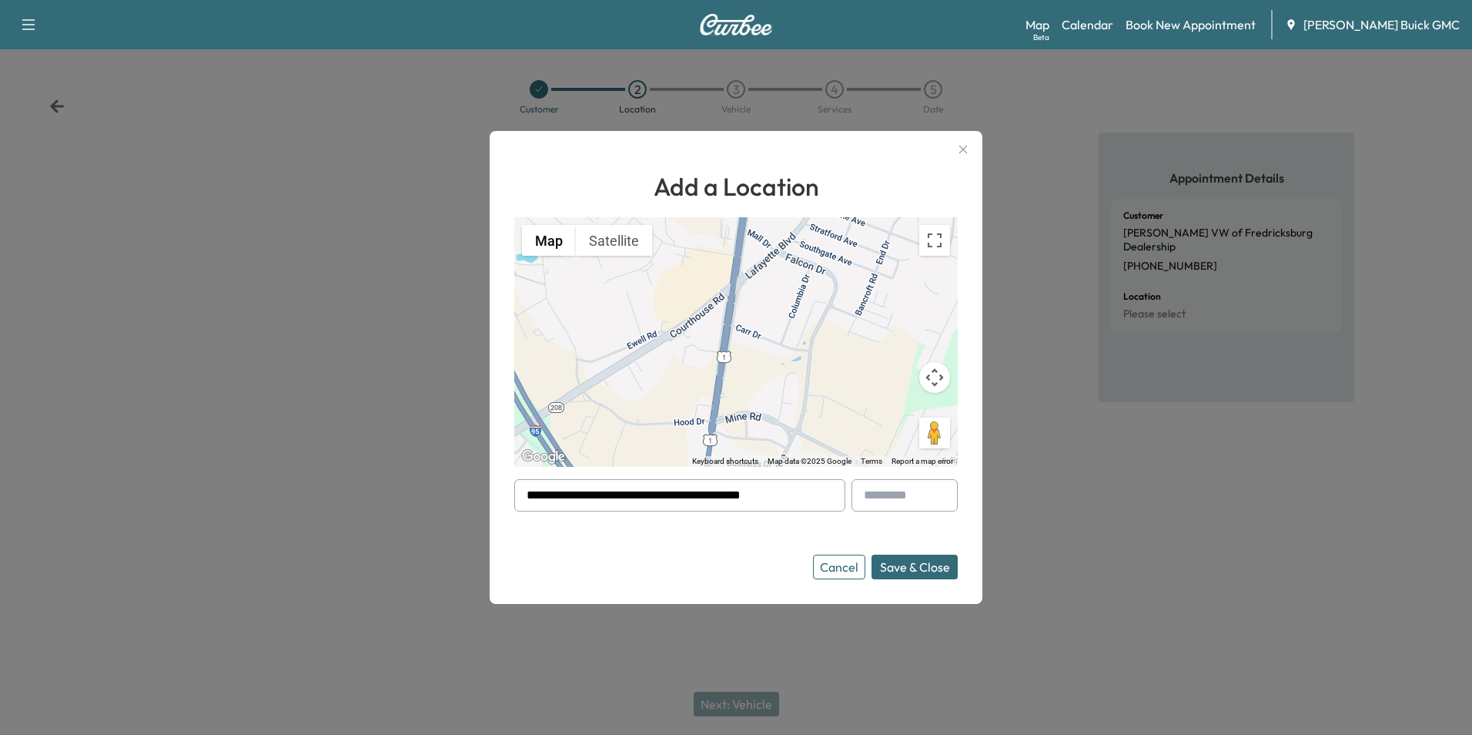
click at [909, 565] on button "Save & Close" at bounding box center [915, 566] width 86 height 25
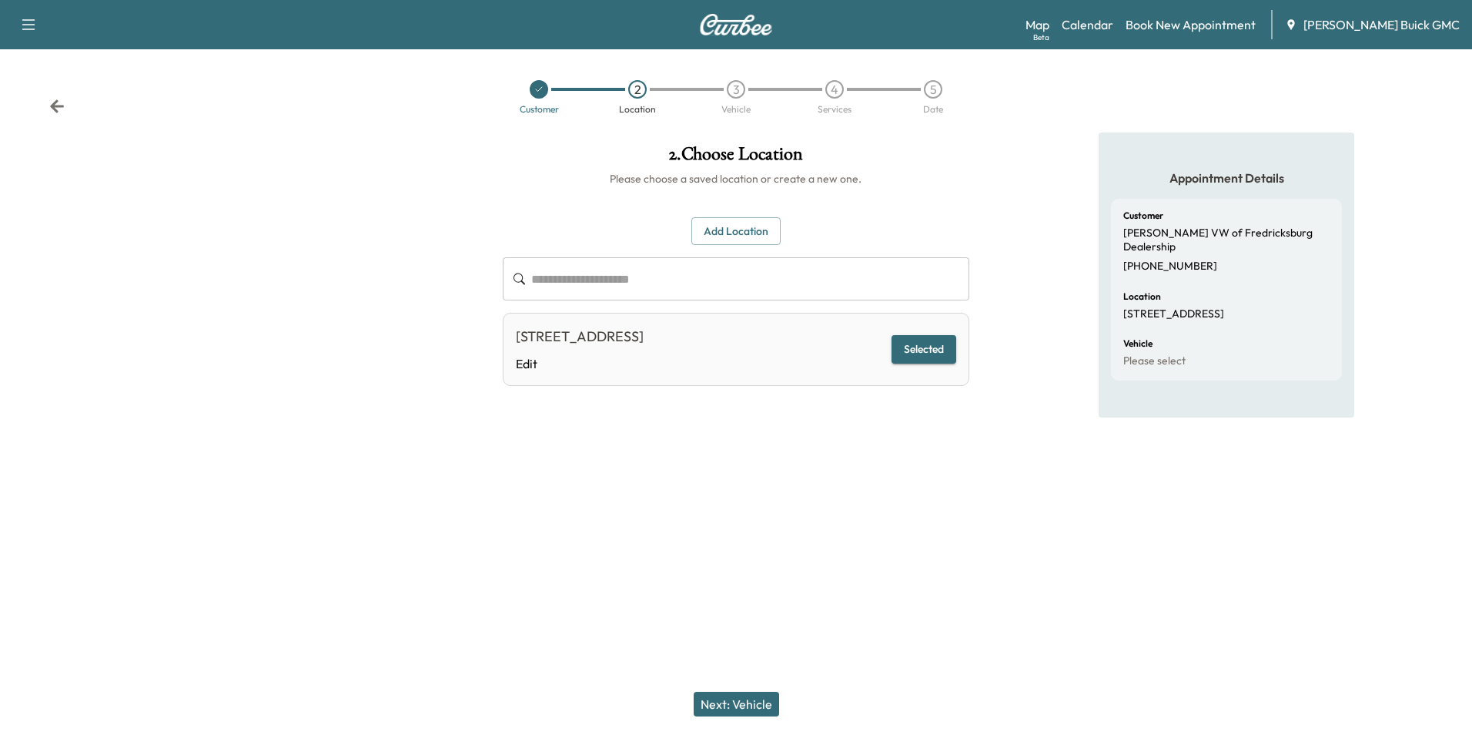
click at [736, 700] on button "Next: Vehicle" at bounding box center [736, 703] width 85 height 25
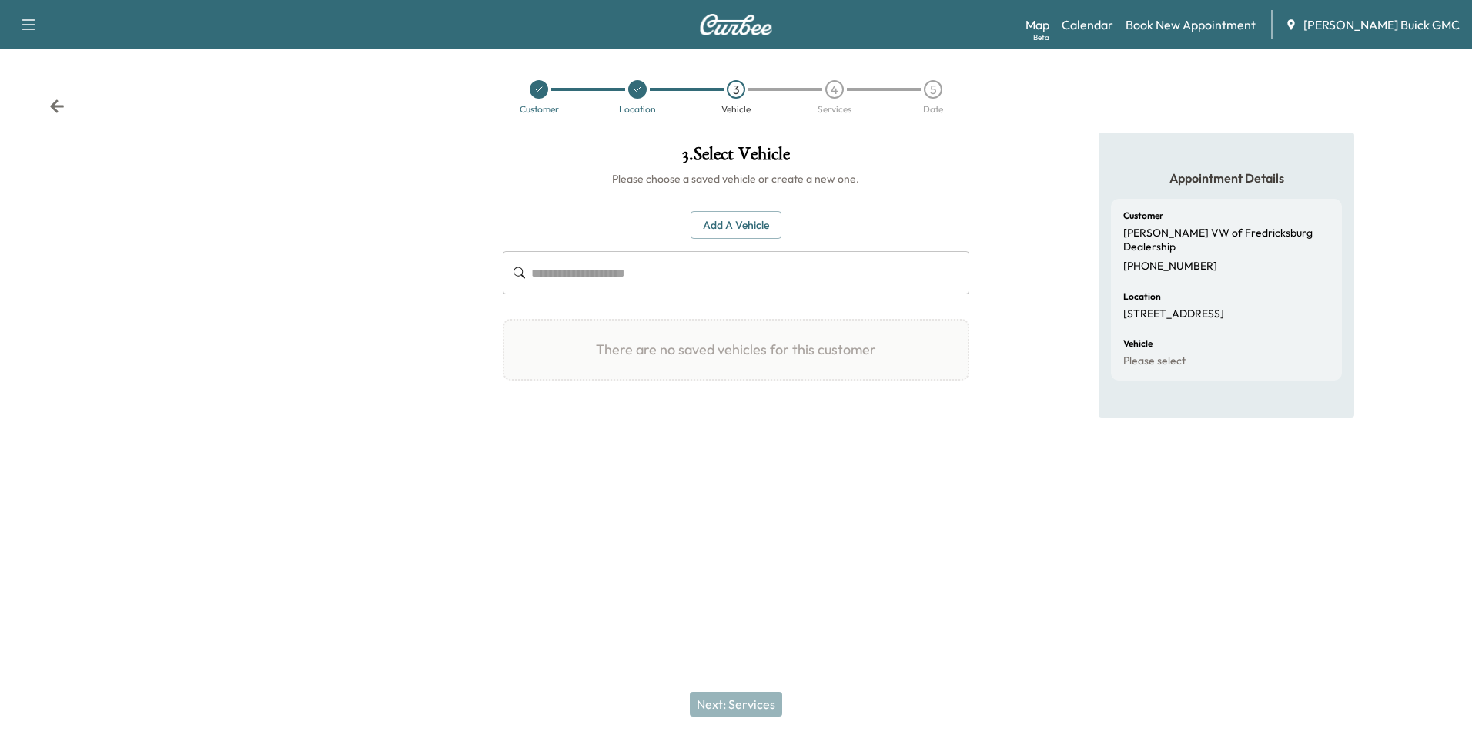
click at [743, 222] on button "Add a Vehicle" at bounding box center [736, 225] width 91 height 28
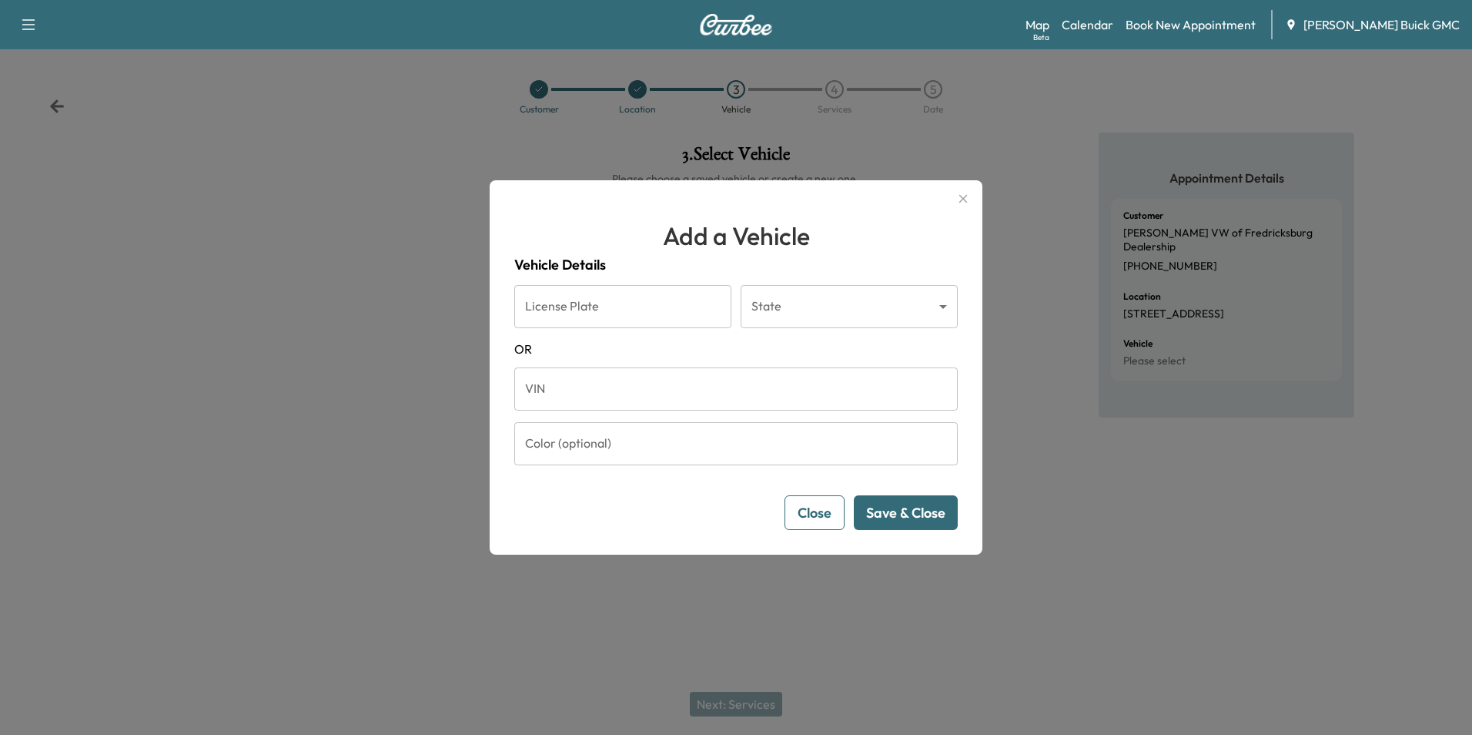
click at [614, 393] on input "VIN" at bounding box center [735, 388] width 443 height 43
type input "**********"
click at [889, 507] on button "Save & Close" at bounding box center [906, 512] width 104 height 35
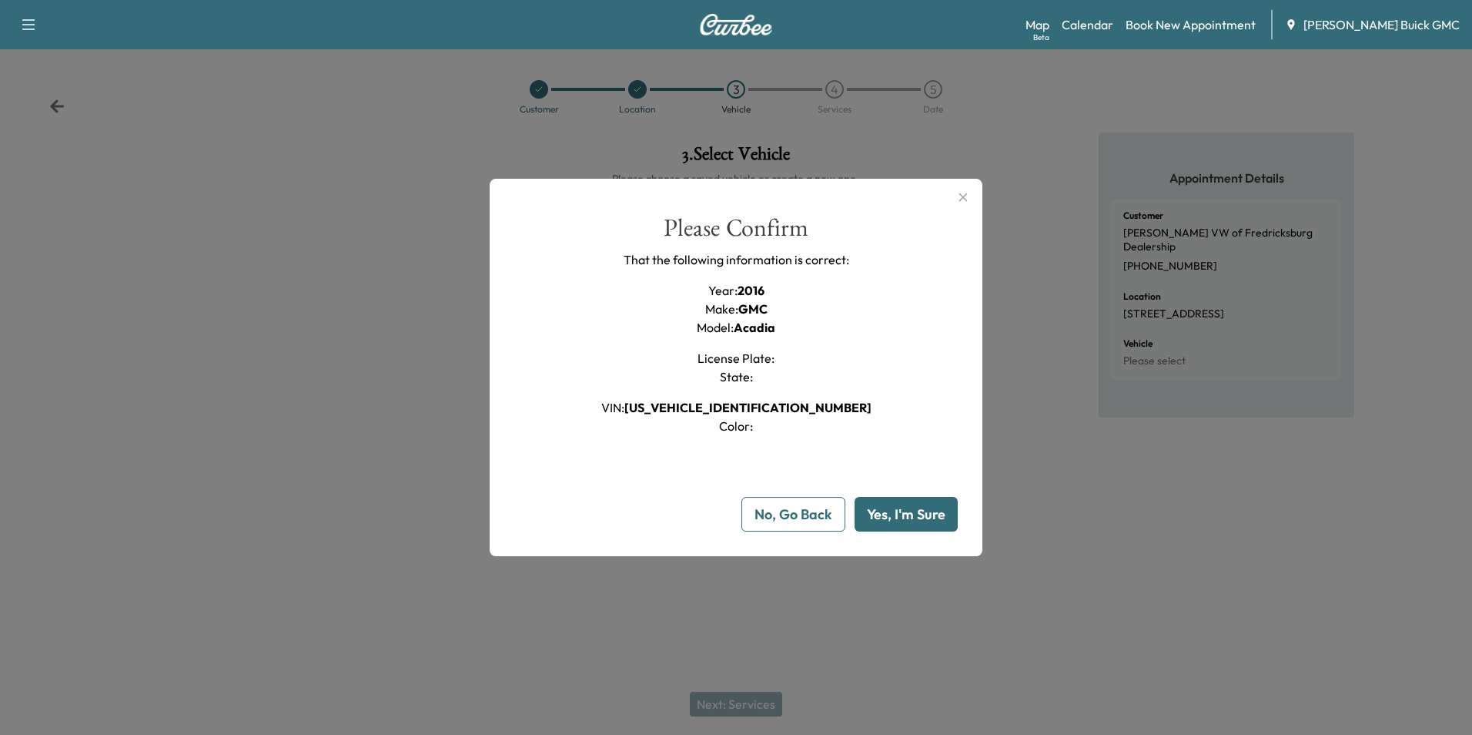
click at [891, 506] on button "Yes, I'm Sure" at bounding box center [906, 514] width 103 height 35
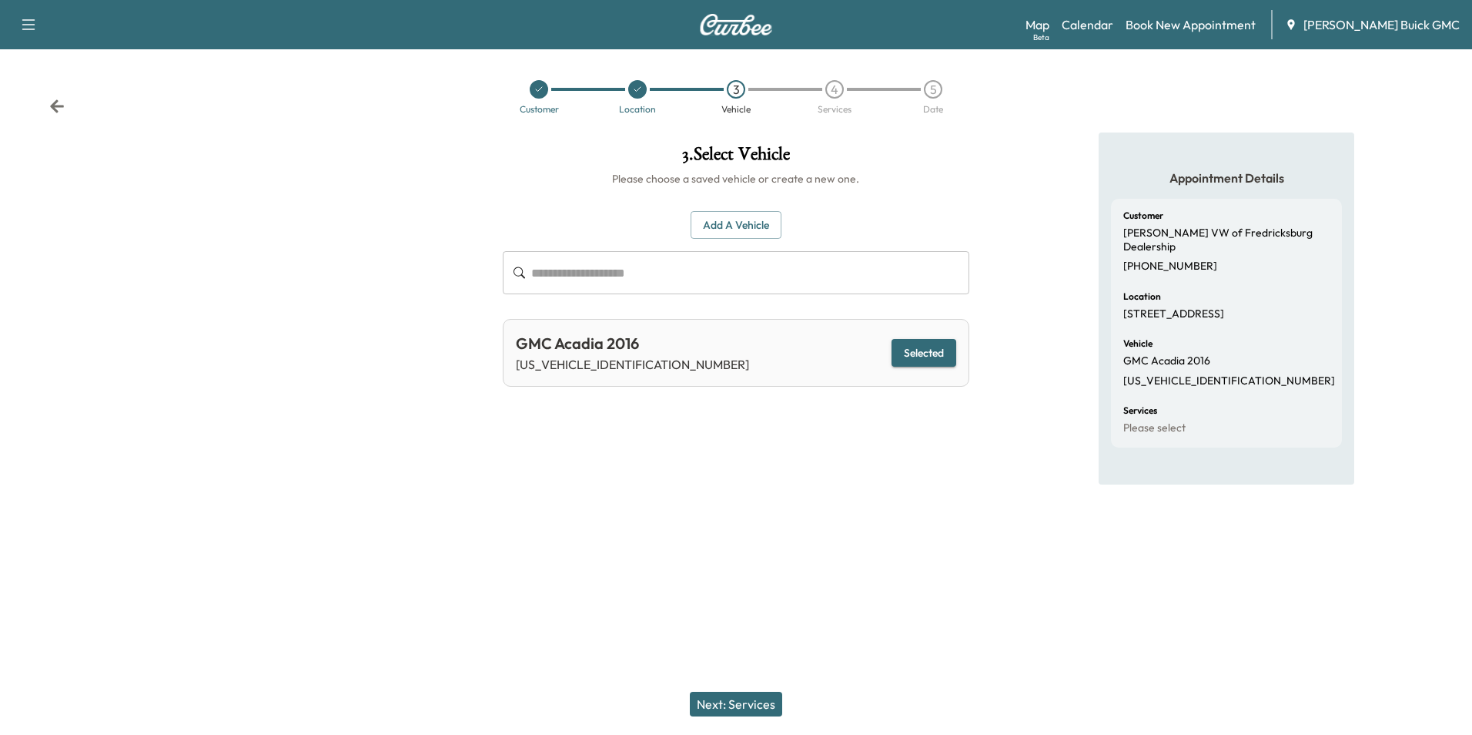
click at [748, 702] on button "Next: Services" at bounding box center [736, 703] width 92 height 25
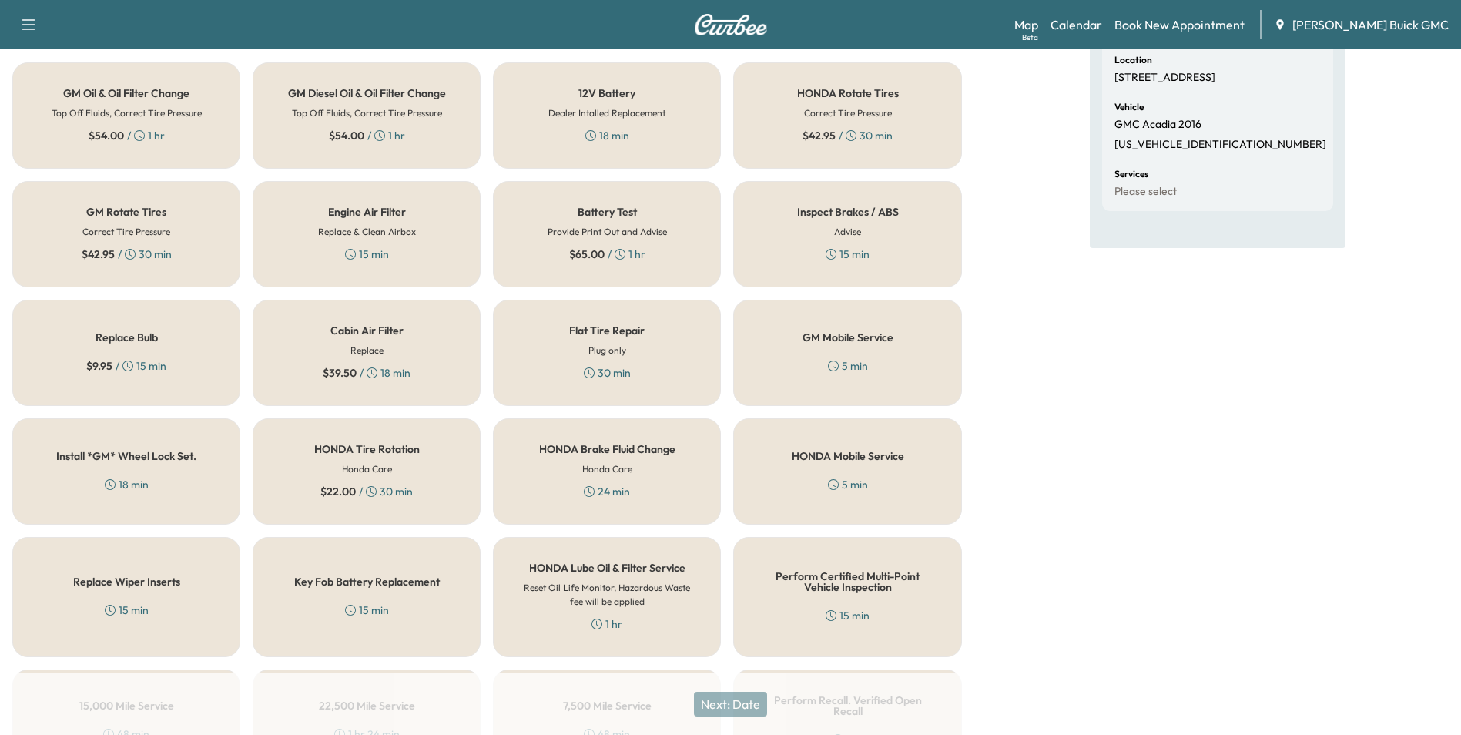
scroll to position [440, 0]
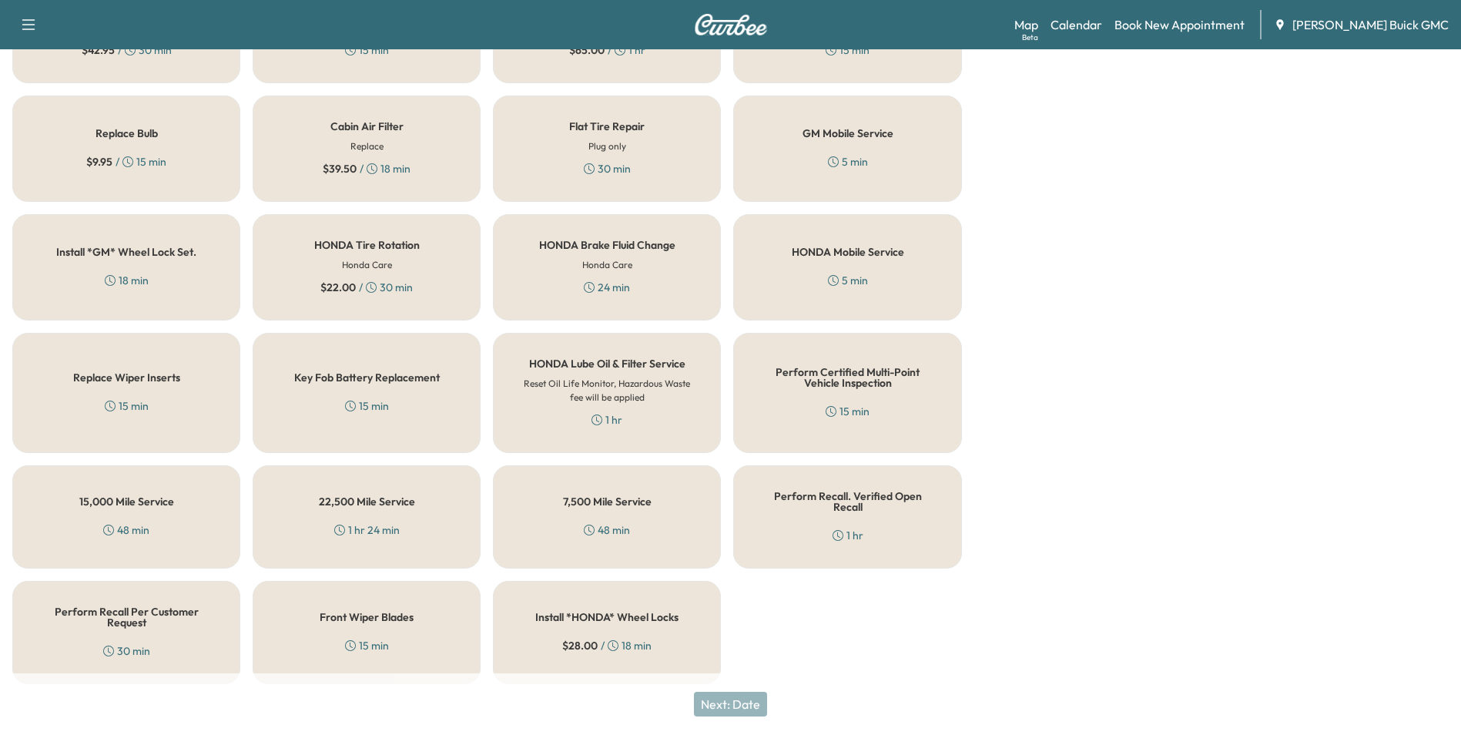
click at [154, 606] on h5 "Perform Recall Per Customer Request" at bounding box center [126, 617] width 177 height 22
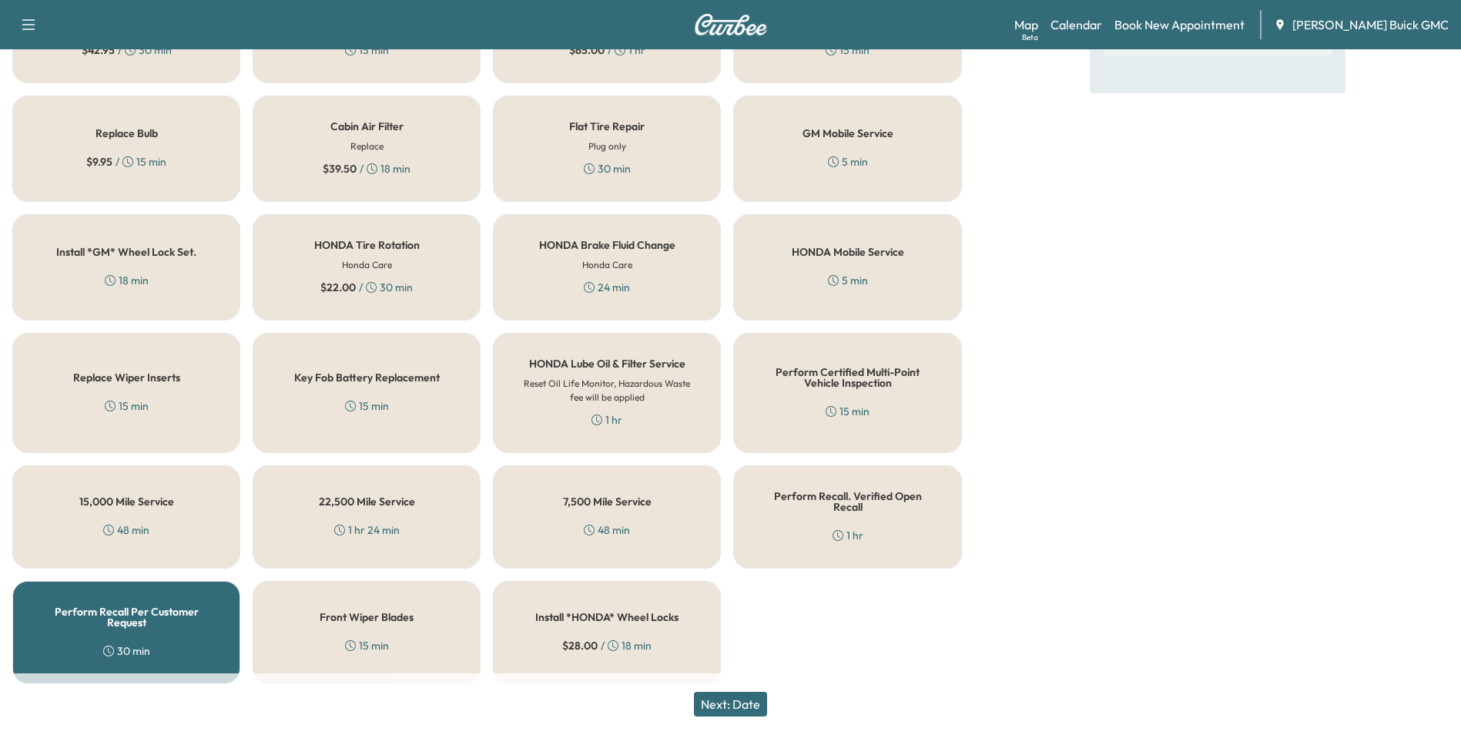
click at [733, 698] on button "Next: Date" at bounding box center [730, 703] width 73 height 25
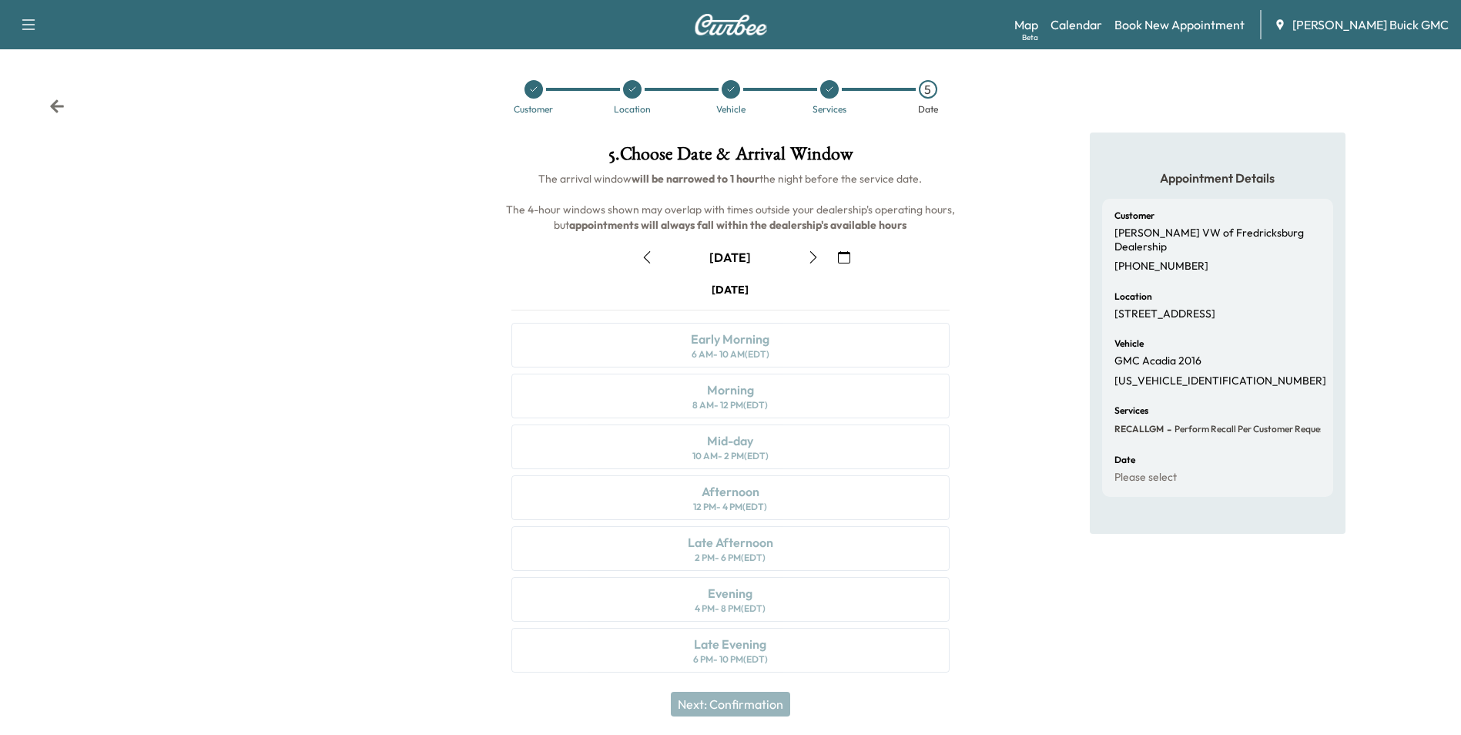
click at [813, 254] on icon "button" at bounding box center [813, 257] width 7 height 12
click at [842, 255] on icon "button" at bounding box center [844, 257] width 12 height 12
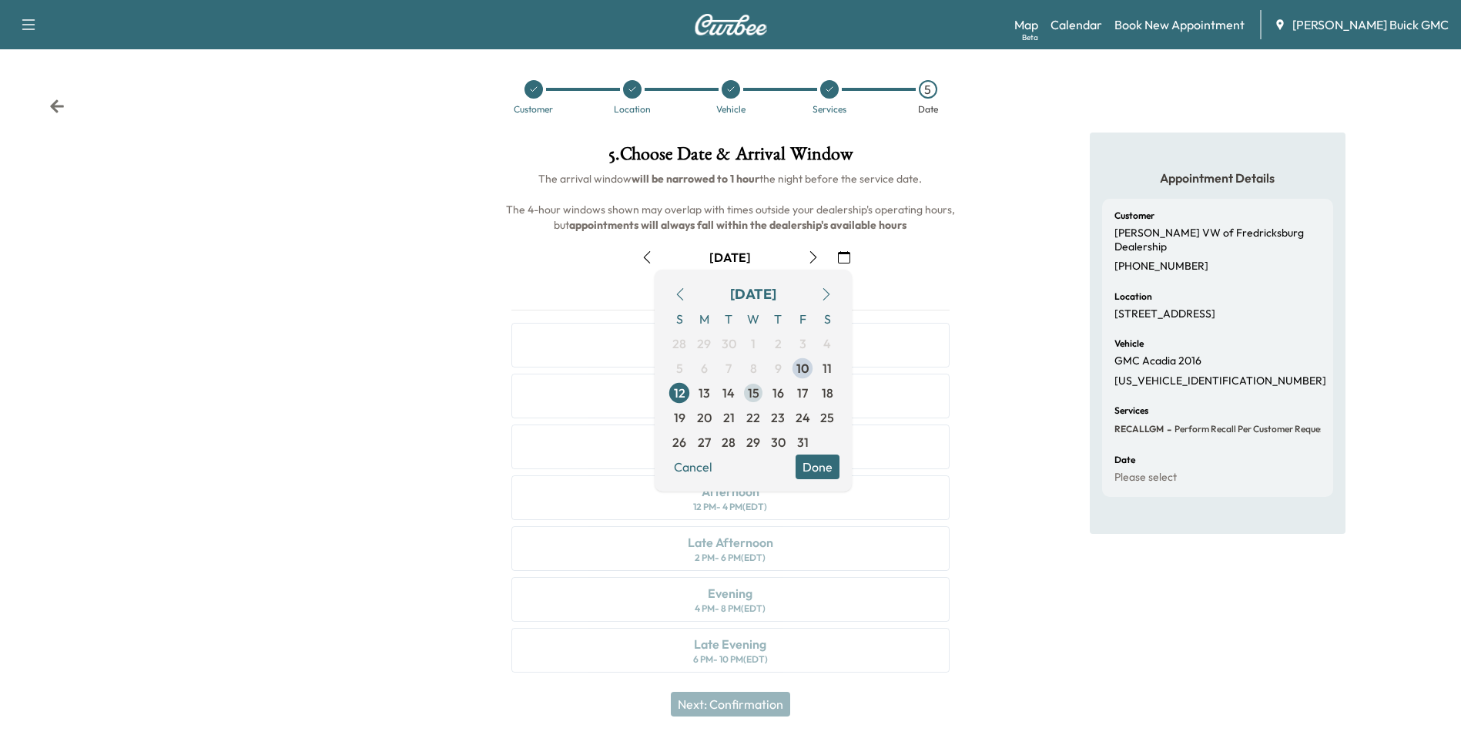
click at [755, 392] on span "15" at bounding box center [754, 392] width 12 height 18
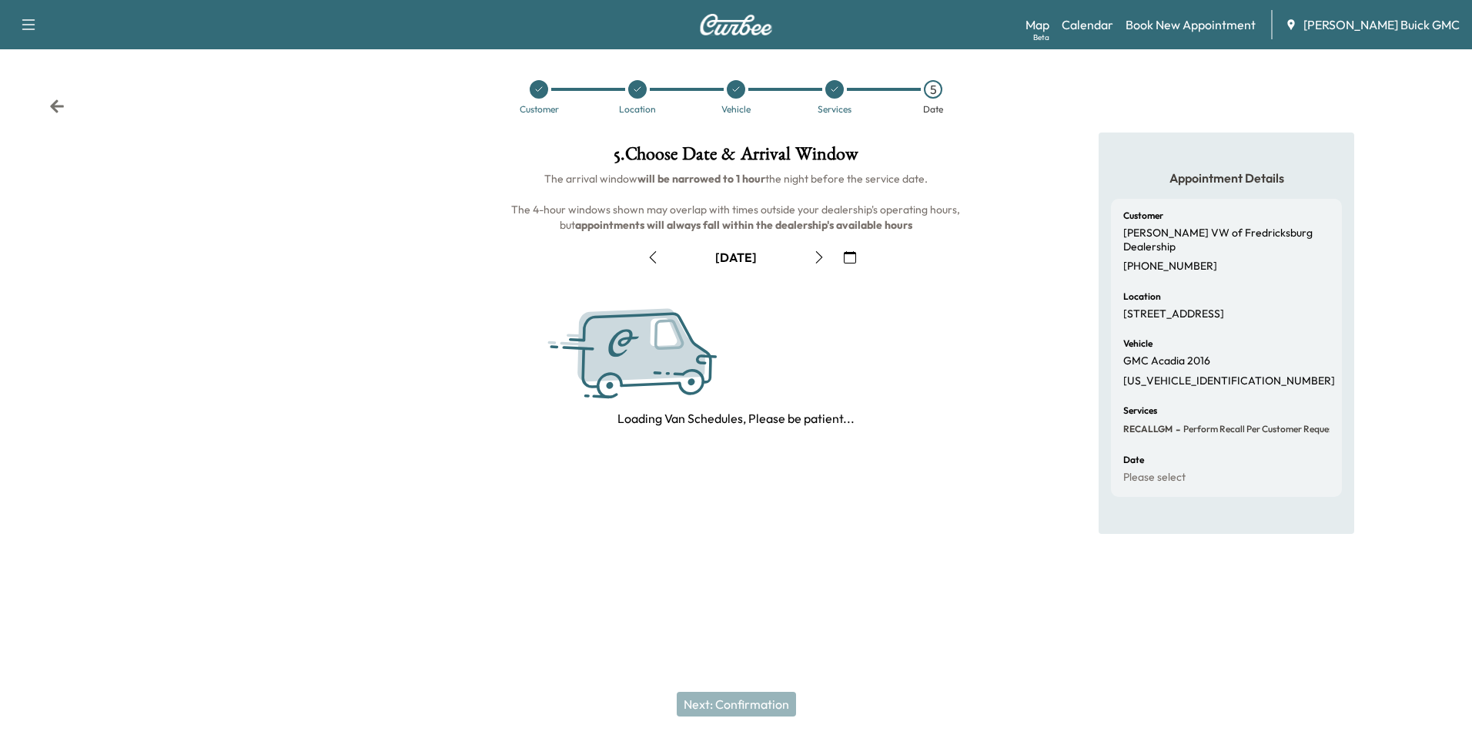
click at [1007, 315] on div "Appointment Details Customer [PERSON_NAME] VW of Fredricksburg Dealership [PHON…" at bounding box center [1227, 332] width 490 height 401
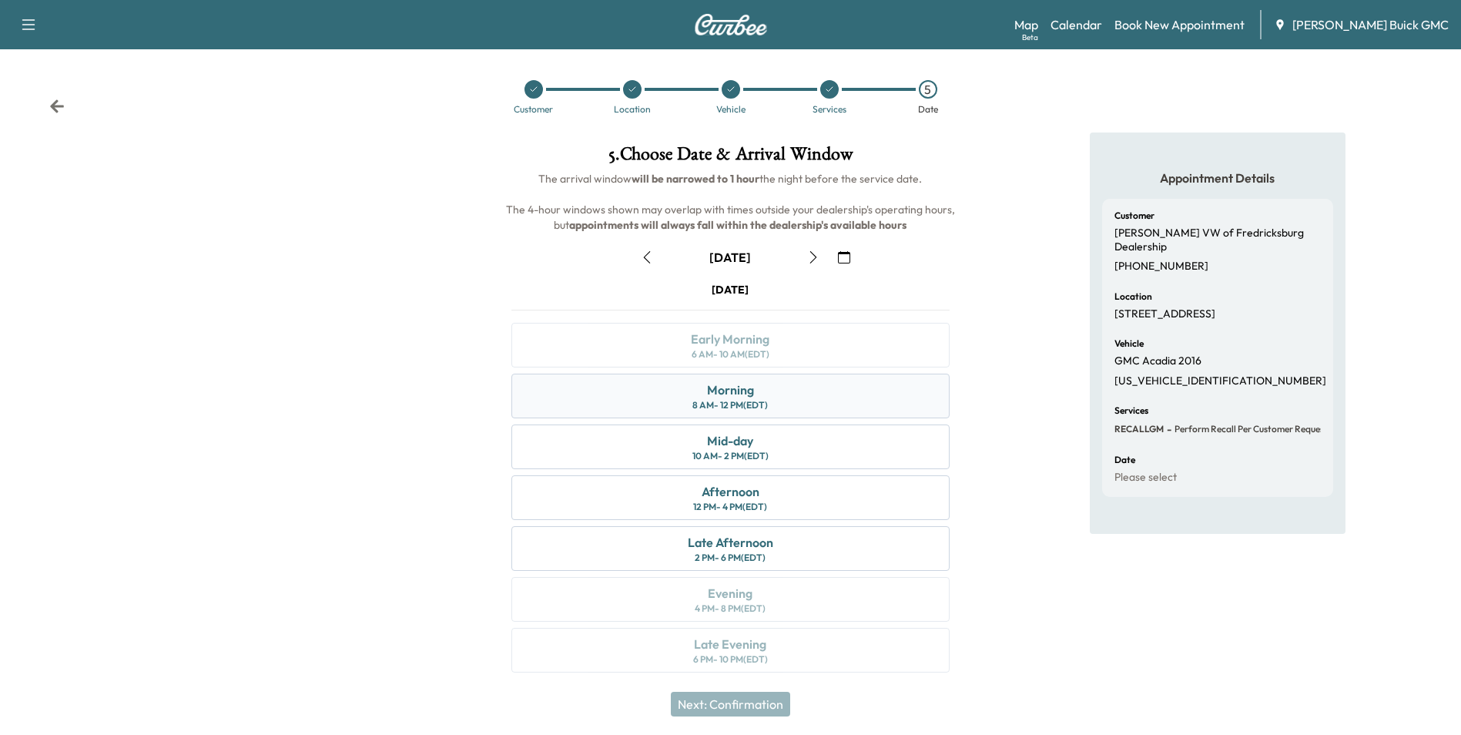
click at [813, 392] on div "Morning 8 AM - 12 PM (EDT)" at bounding box center [729, 395] width 437 height 45
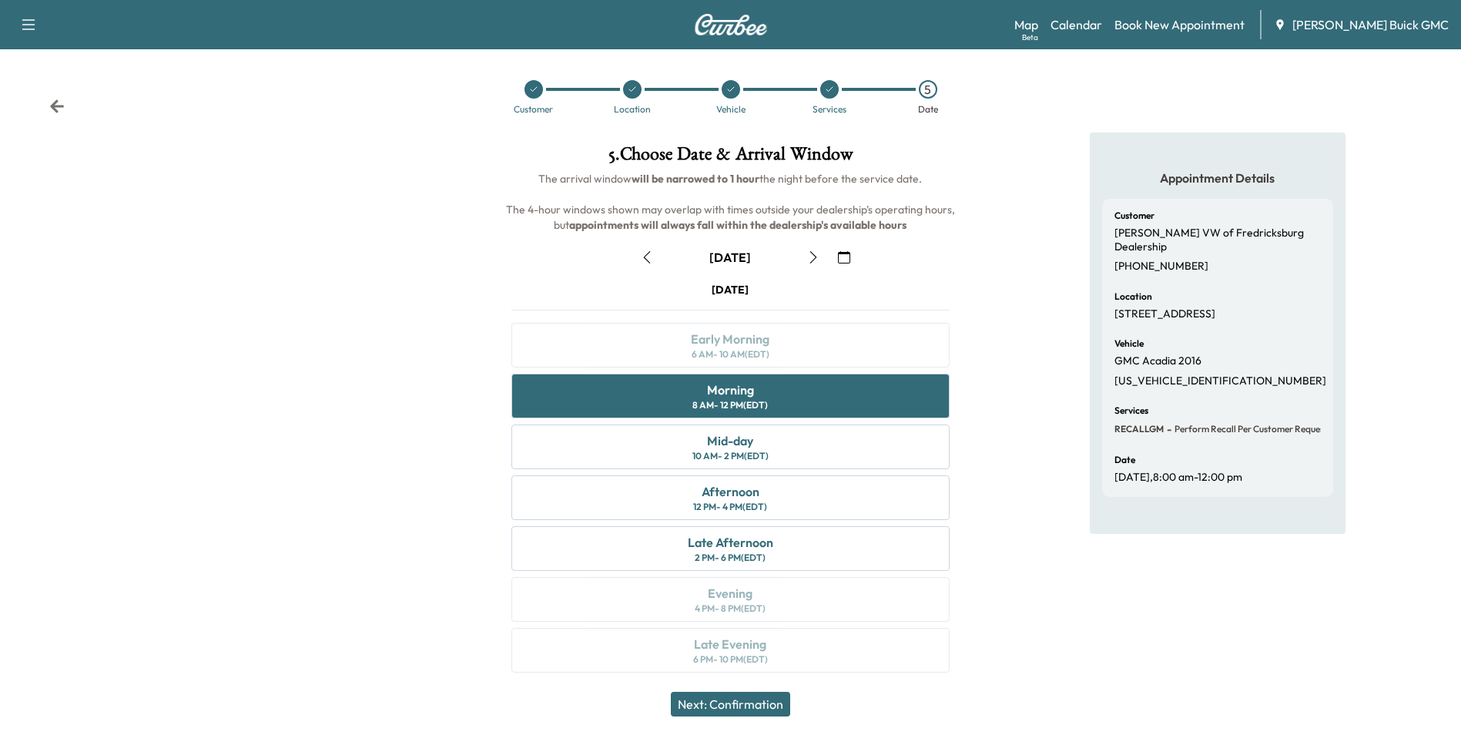
click at [764, 702] on button "Next: Confirmation" at bounding box center [730, 703] width 119 height 25
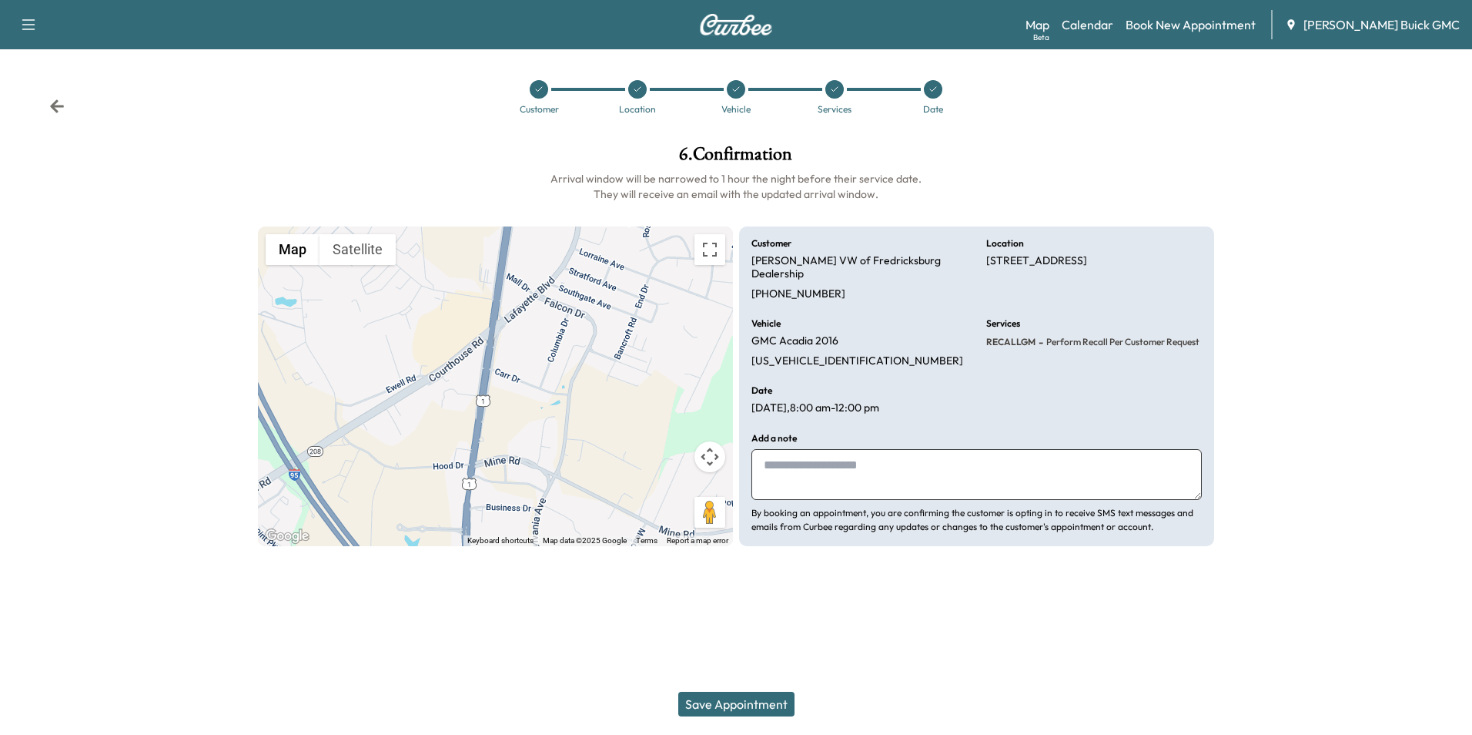
click at [959, 449] on textarea at bounding box center [976, 474] width 450 height 51
type textarea "*"
type textarea "**********"
click at [761, 699] on button "Save Appointment" at bounding box center [736, 703] width 116 height 25
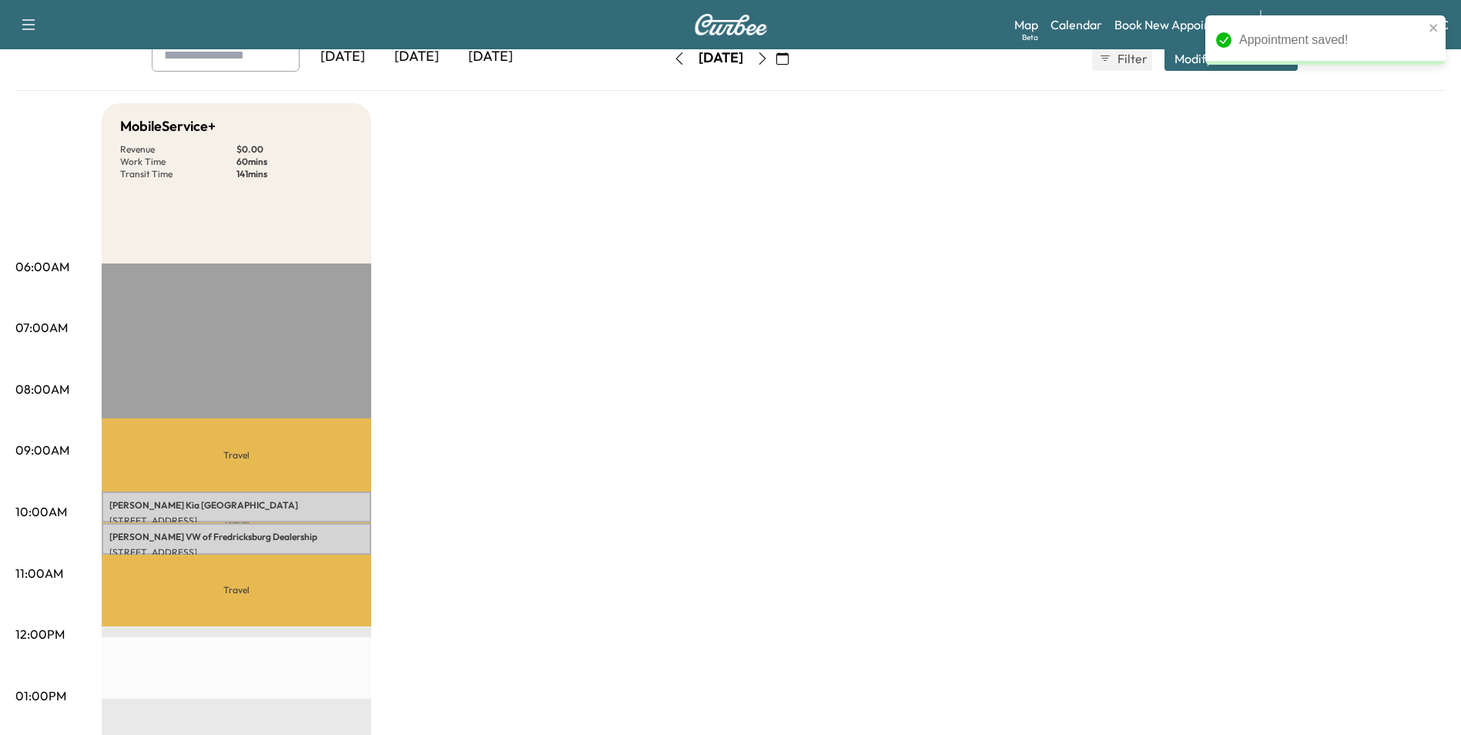
scroll to position [77, 0]
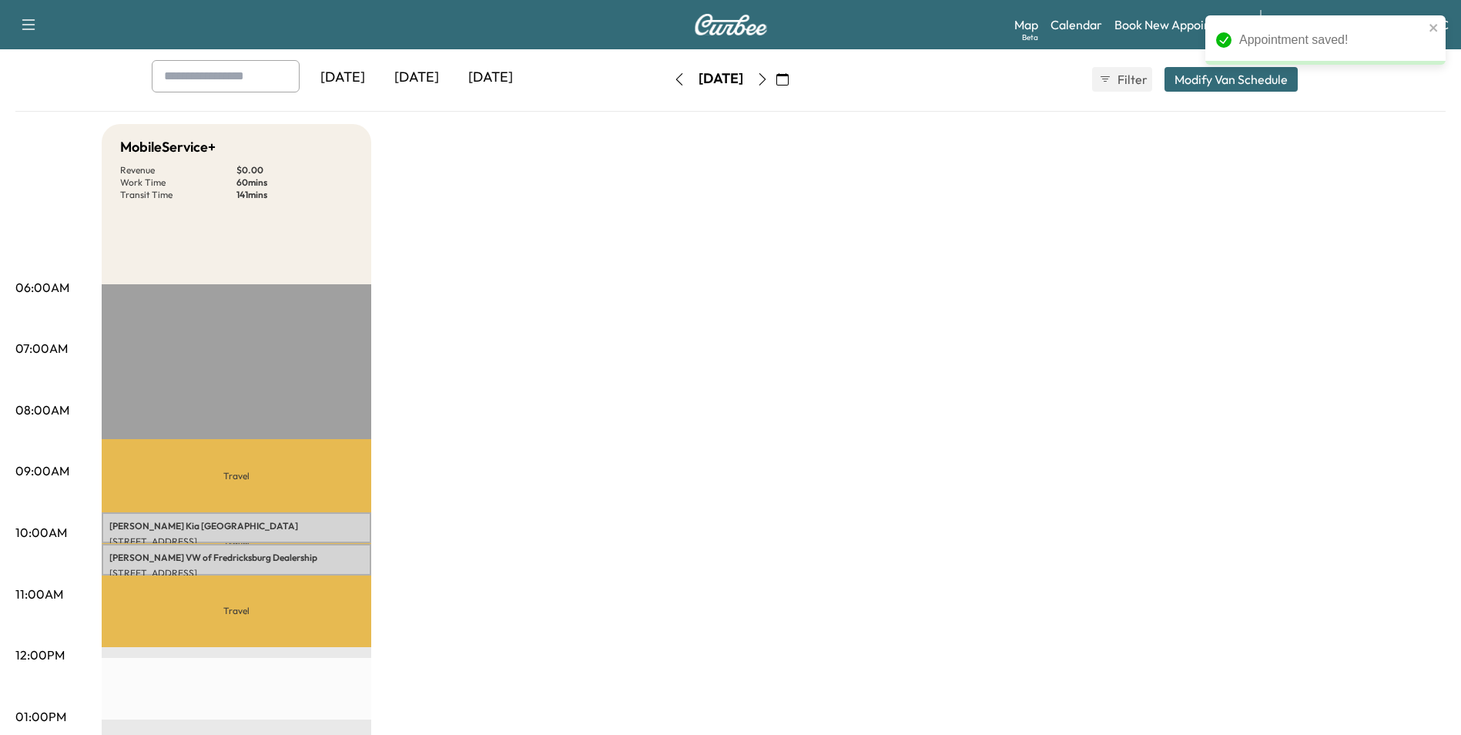
click at [731, 291] on div "MobileService+ Revenue $ 0.00 Work Time 60 mins Transit Time 141 mins Travel [P…" at bounding box center [774, 701] width 1344 height 1155
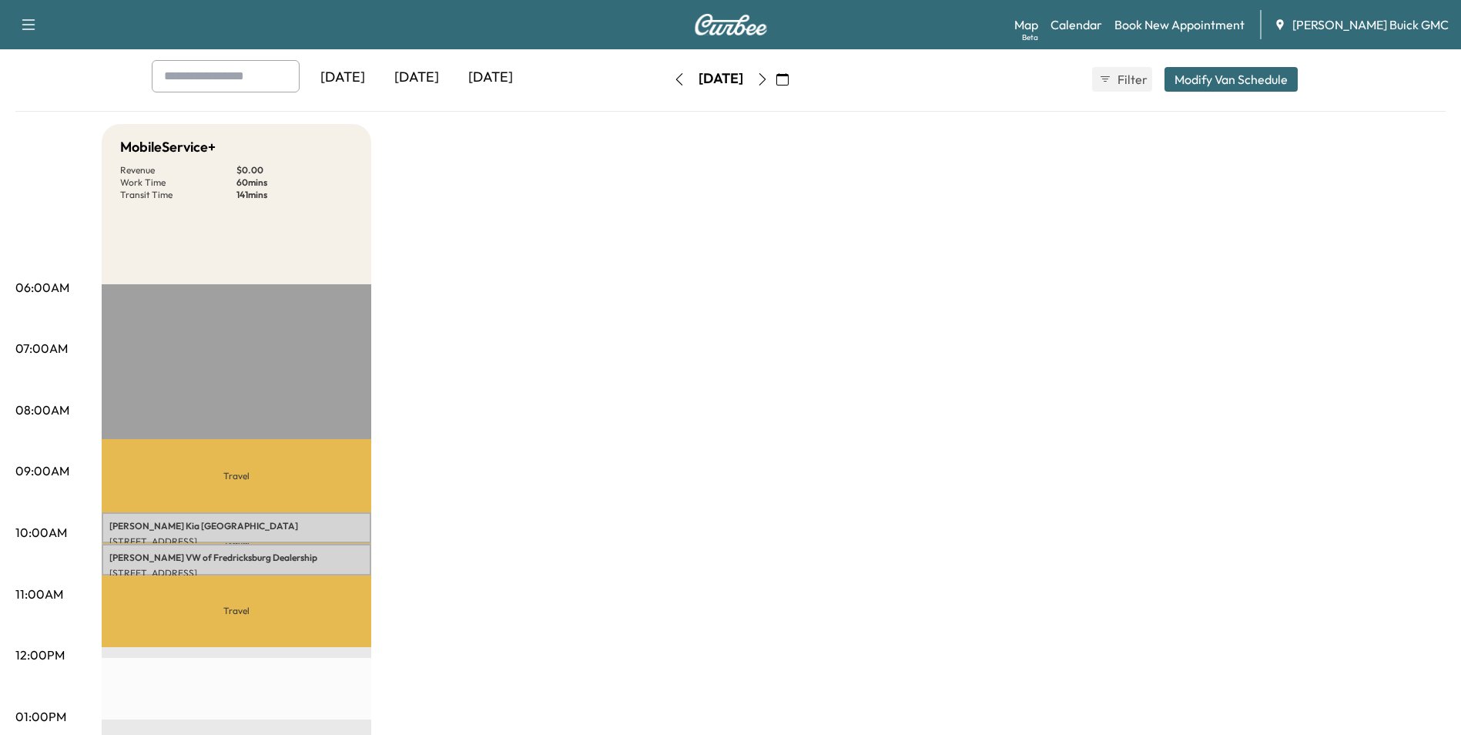
click at [1026, 338] on div "MobileService+ Revenue $ 0.00 Work Time 60 mins Transit Time 141 mins Travel [P…" at bounding box center [774, 701] width 1344 height 1155
